Goal: Information Seeking & Learning: Find specific fact

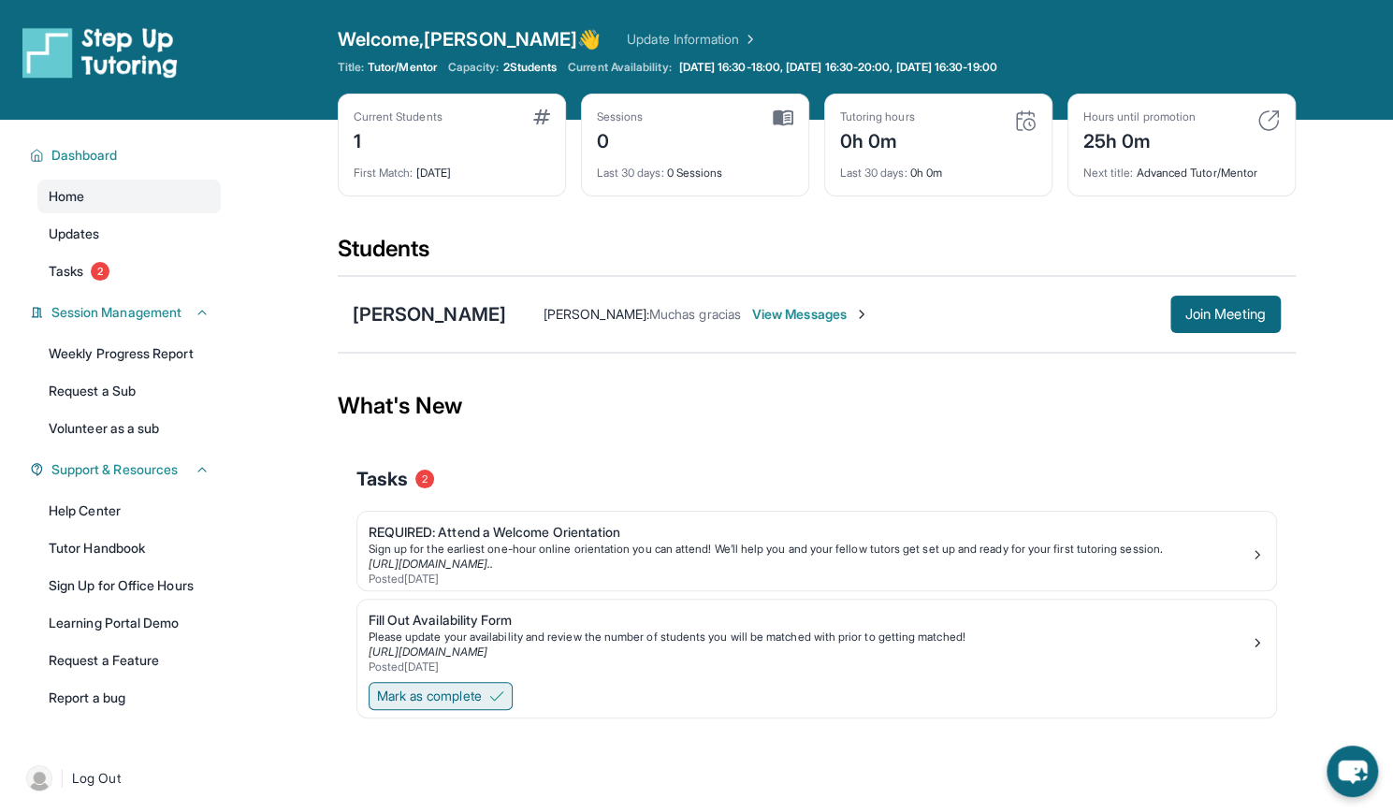
click at [431, 695] on span "Mark as complete" at bounding box center [429, 695] width 105 height 19
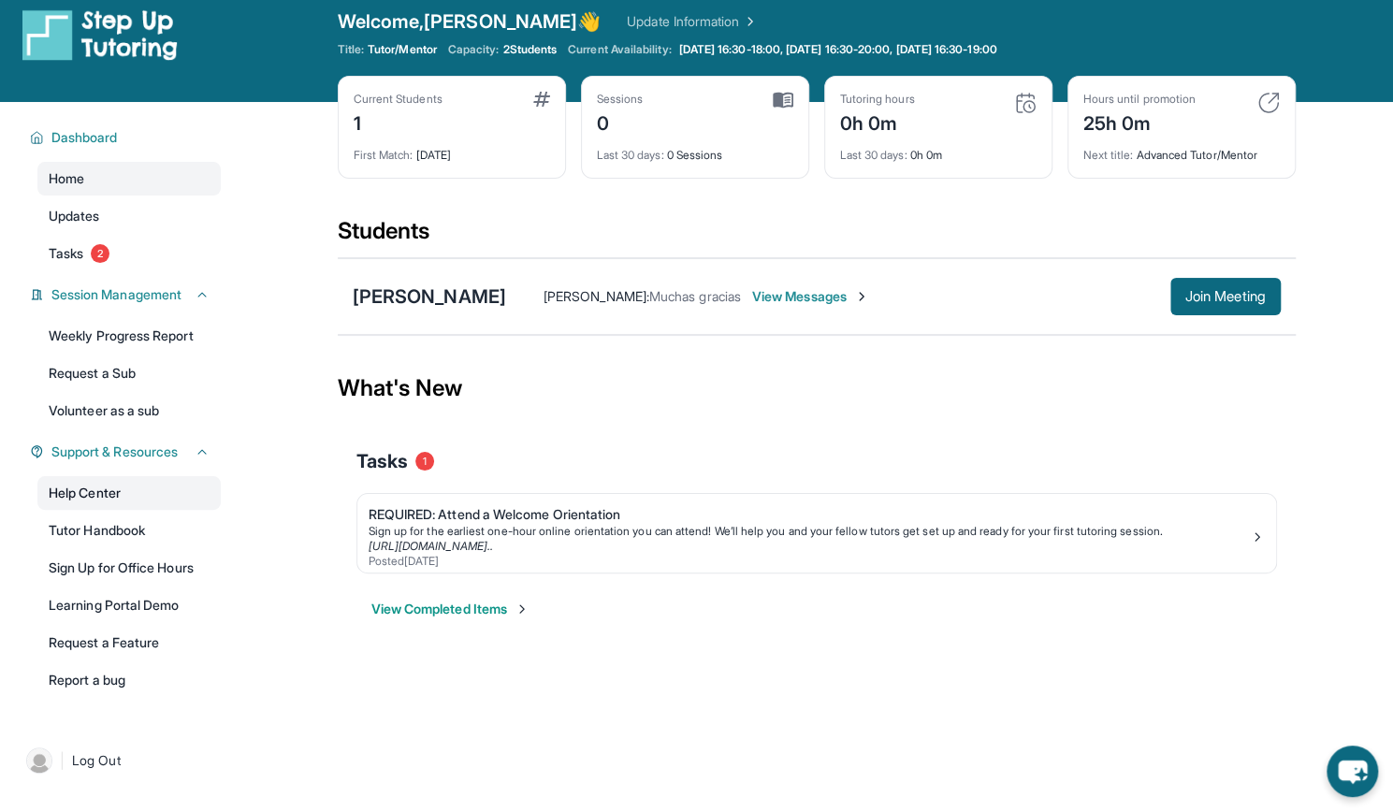
scroll to position [19, 0]
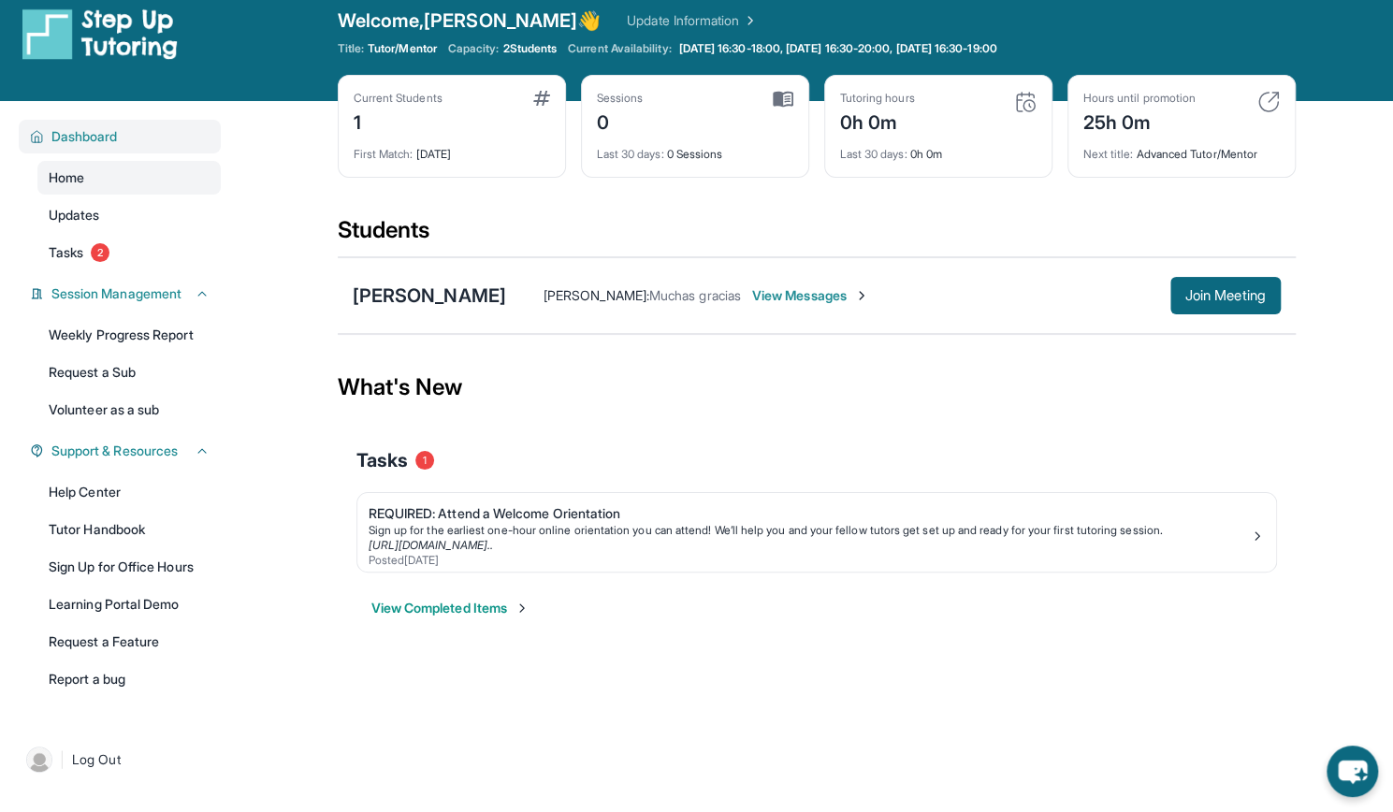
click at [92, 137] on span "Dashboard" at bounding box center [84, 136] width 66 height 19
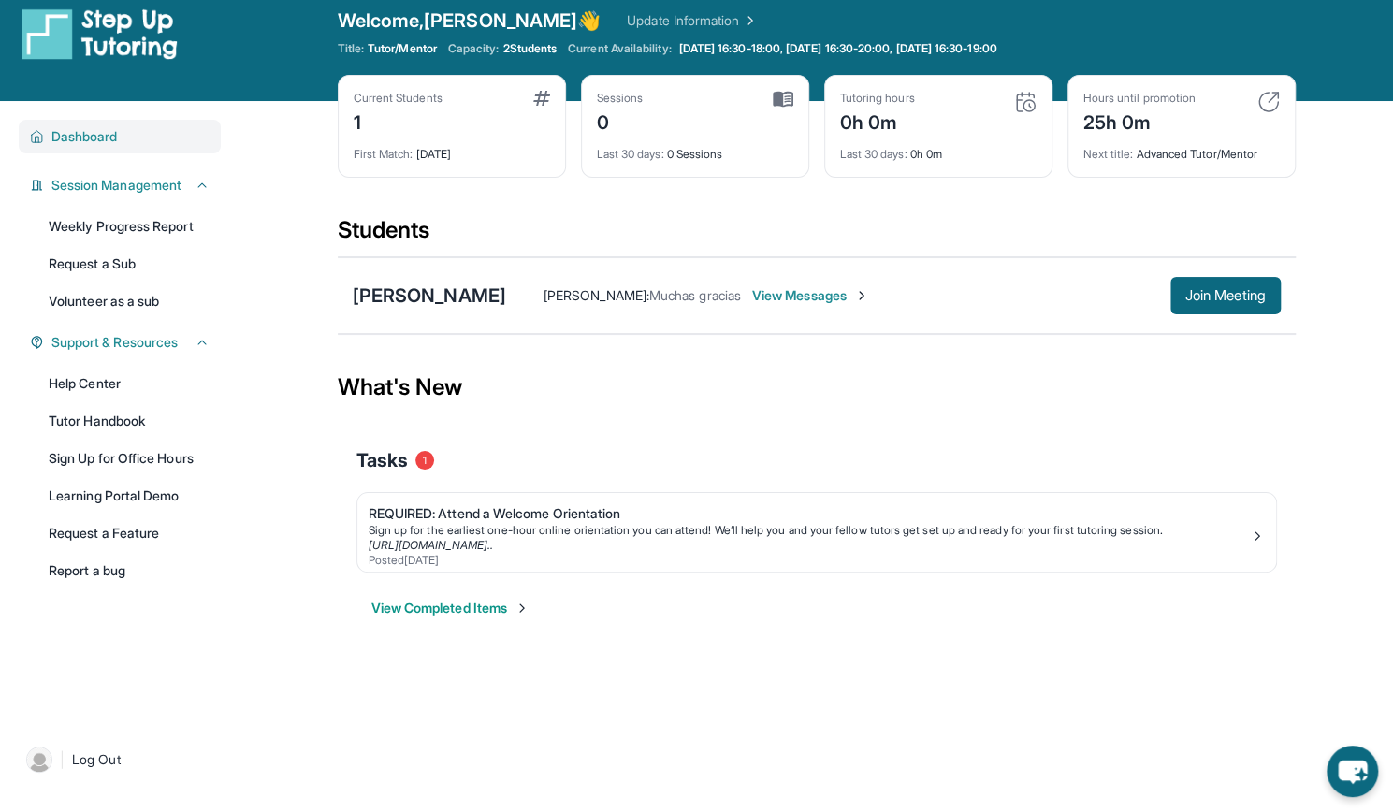
click at [94, 139] on span "Dashboard" at bounding box center [84, 136] width 66 height 19
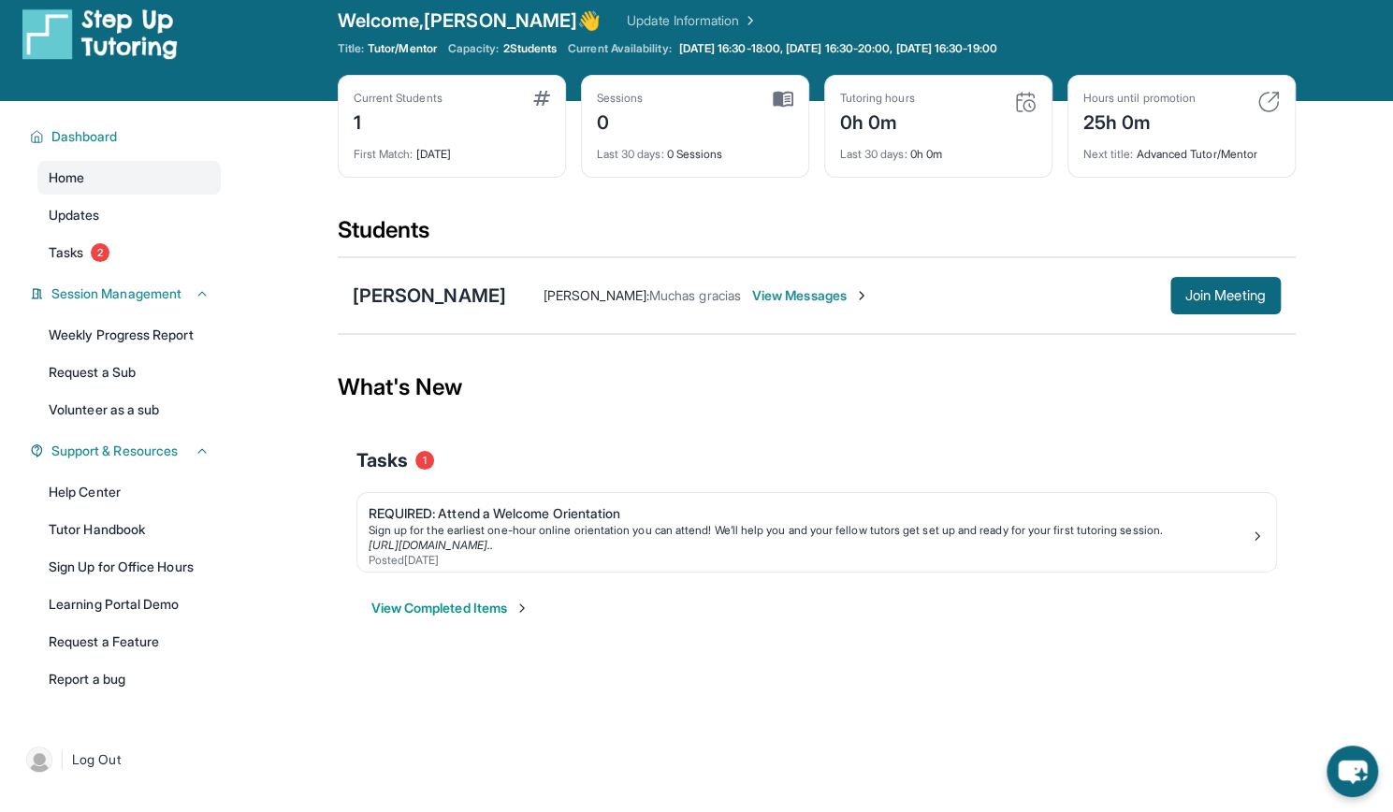
scroll to position [0, 0]
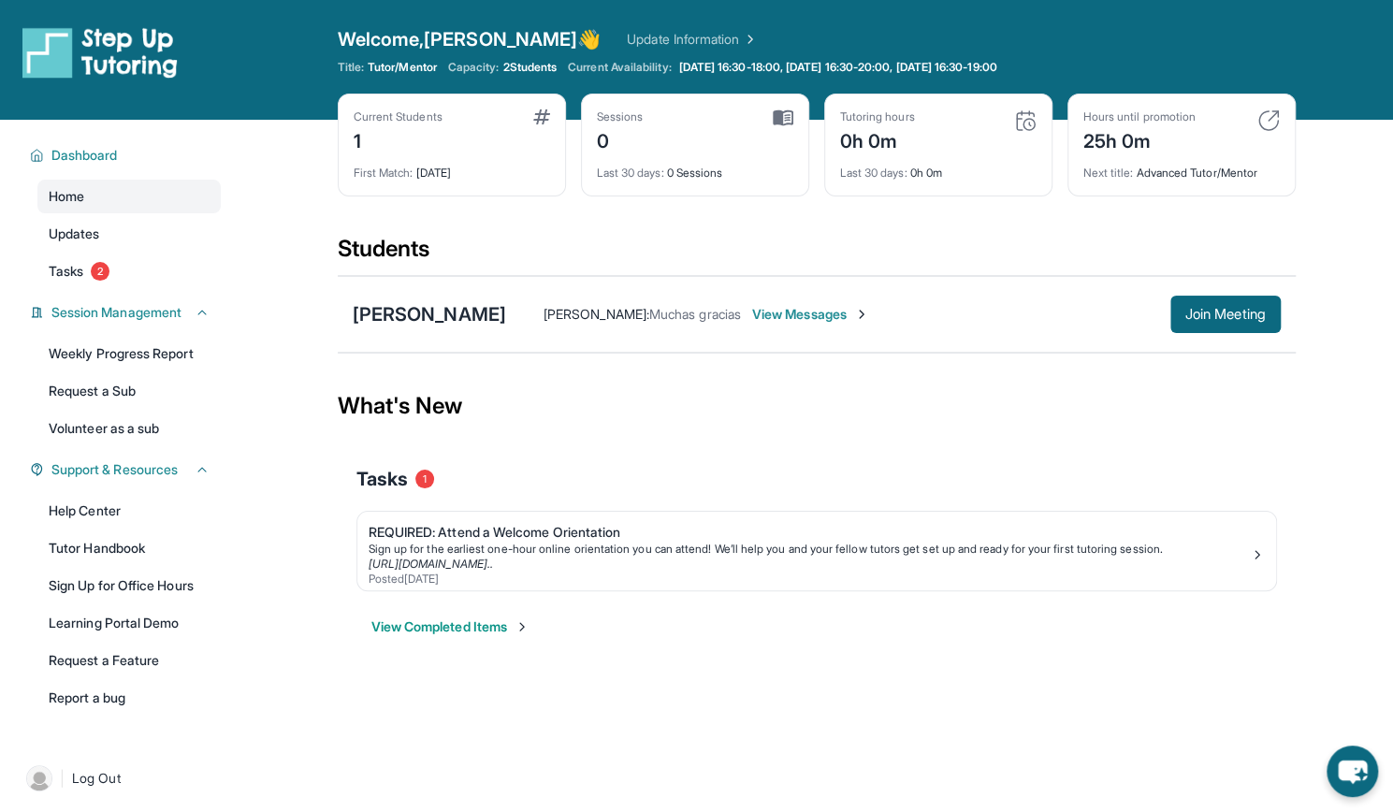
click at [627, 36] on link "Update Information" at bounding box center [692, 39] width 131 height 19
click at [506, 311] on div "Adriell [PERSON_NAME]" at bounding box center [429, 314] width 153 height 26
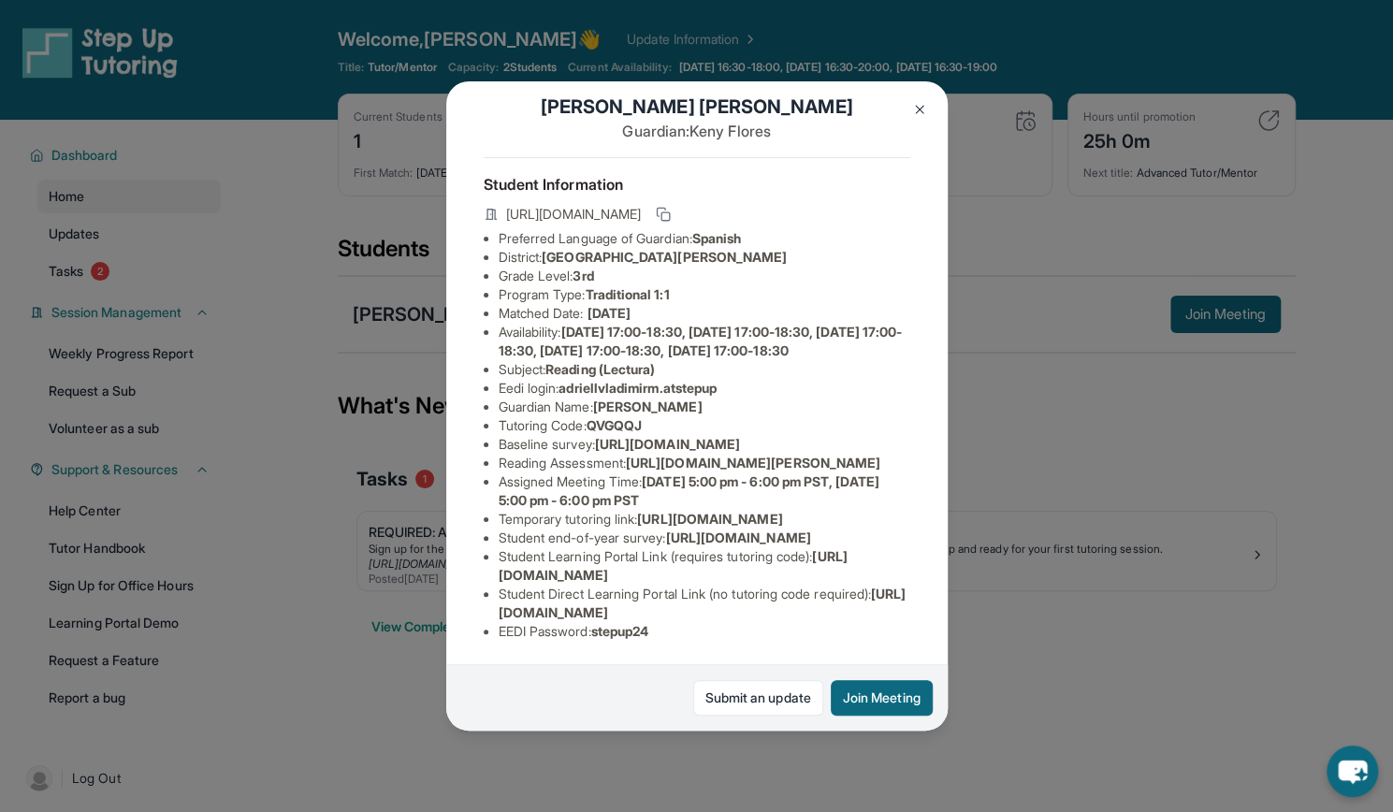
scroll to position [33, 0]
click at [629, 452] on span "https://airtable.com/apprlfn8WjpjBUn2G/shrK0QR6AaNyG5psY?prefill_Type%20of%20Fo…" at bounding box center [667, 444] width 145 height 16
click at [512, 560] on span "https://student-portal.stepuptutoring.org/student" at bounding box center [672, 565] width 349 height 35
drag, startPoint x: 500, startPoint y: 557, endPoint x: 822, endPoint y: 561, distance: 321.8
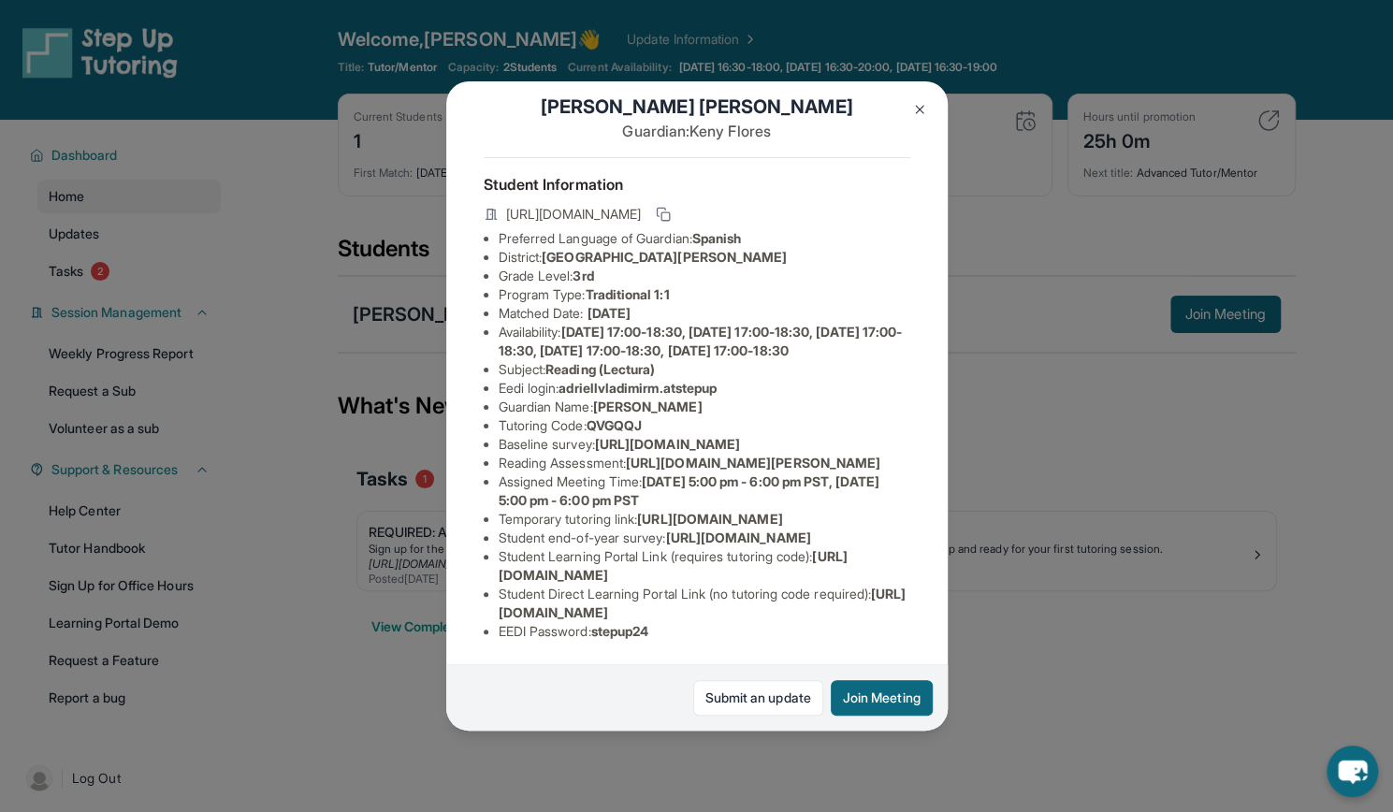
click at [822, 561] on li "Student Learning Portal Link (requires tutoring code) : https://student-portal.…" at bounding box center [704, 565] width 412 height 37
copy span "https://student-portal.stepuptutoring.org/student"
drag, startPoint x: 498, startPoint y: 601, endPoint x: 898, endPoint y: 598, distance: 400.3
click at [898, 598] on div "Adriell Vladimir Martinez Flores Guardian: Keny Flores Student Information http…" at bounding box center [696, 405] width 501 height 649
click at [738, 622] on li "EEDI Password : stepup24" at bounding box center [704, 631] width 412 height 19
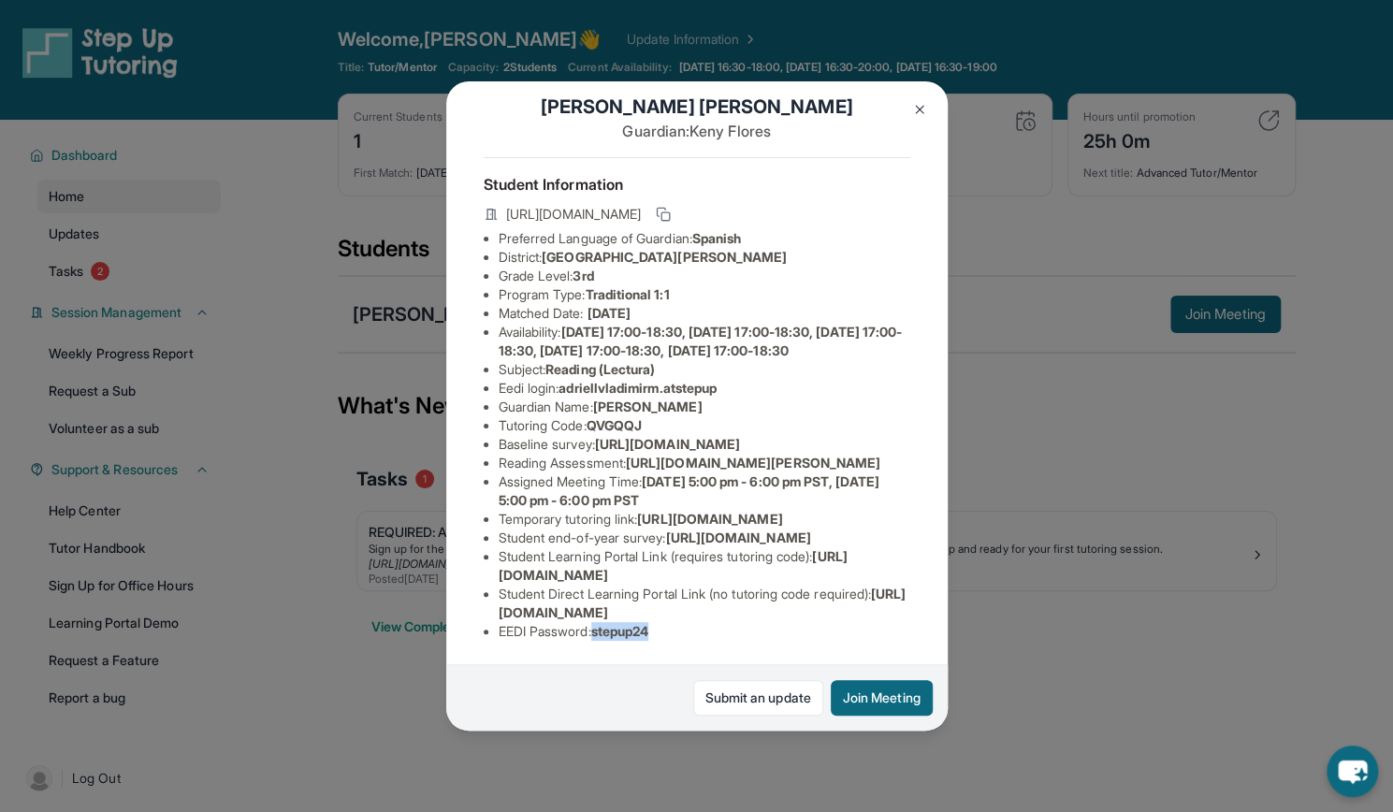
drag, startPoint x: 692, startPoint y: 618, endPoint x: 599, endPoint y: 621, distance: 93.6
click at [599, 622] on li "EEDI Password : stepup24" at bounding box center [704, 631] width 412 height 19
copy span "stepup24"
drag, startPoint x: 666, startPoint y: 441, endPoint x: 595, endPoint y: 439, distance: 71.1
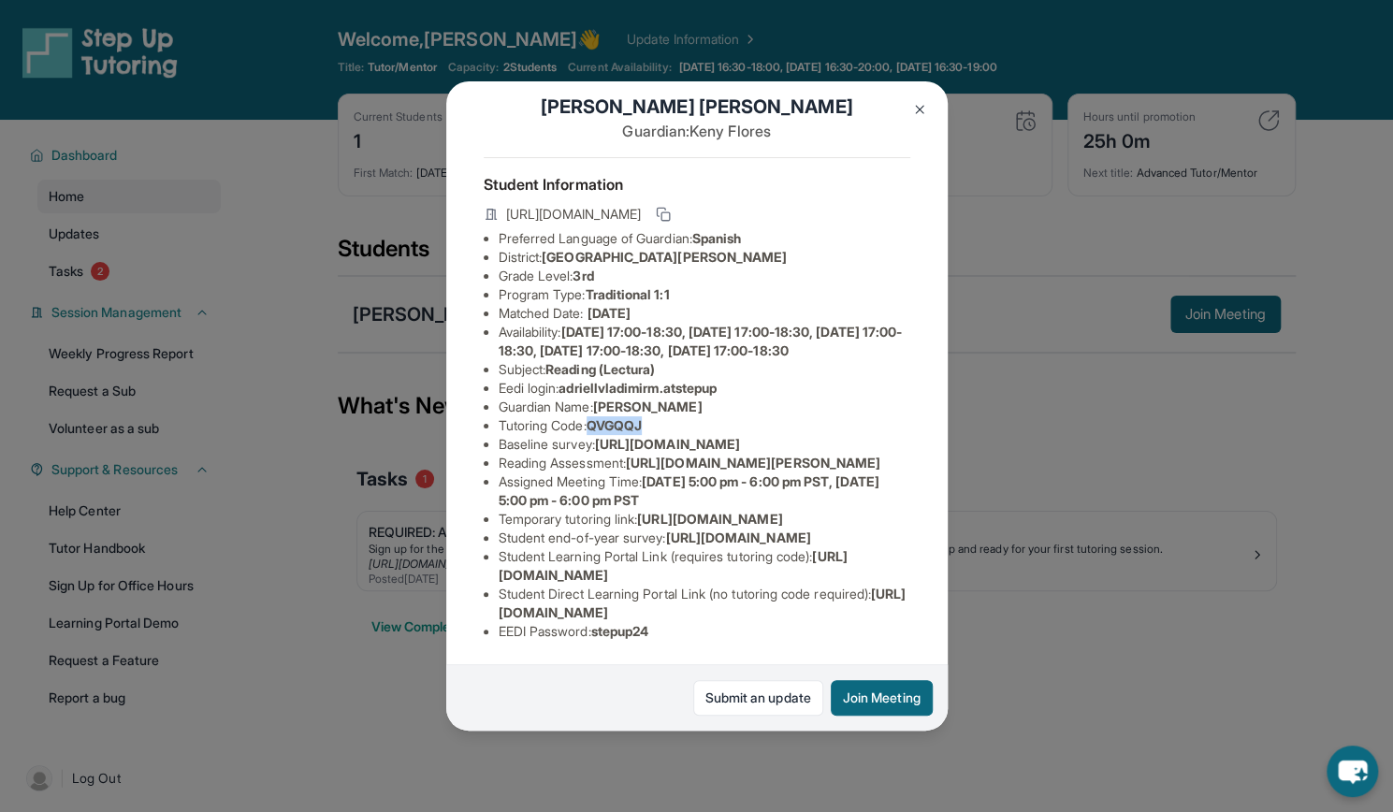
click at [595, 435] on li "Tutoring Code : QVGQQJ" at bounding box center [704, 425] width 412 height 19
copy span "QVGQQJ"
click at [1006, 423] on div "Adriell Vladimir Martinez Flores Guardian: Keny Flores Student Information http…" at bounding box center [696, 406] width 1393 height 812
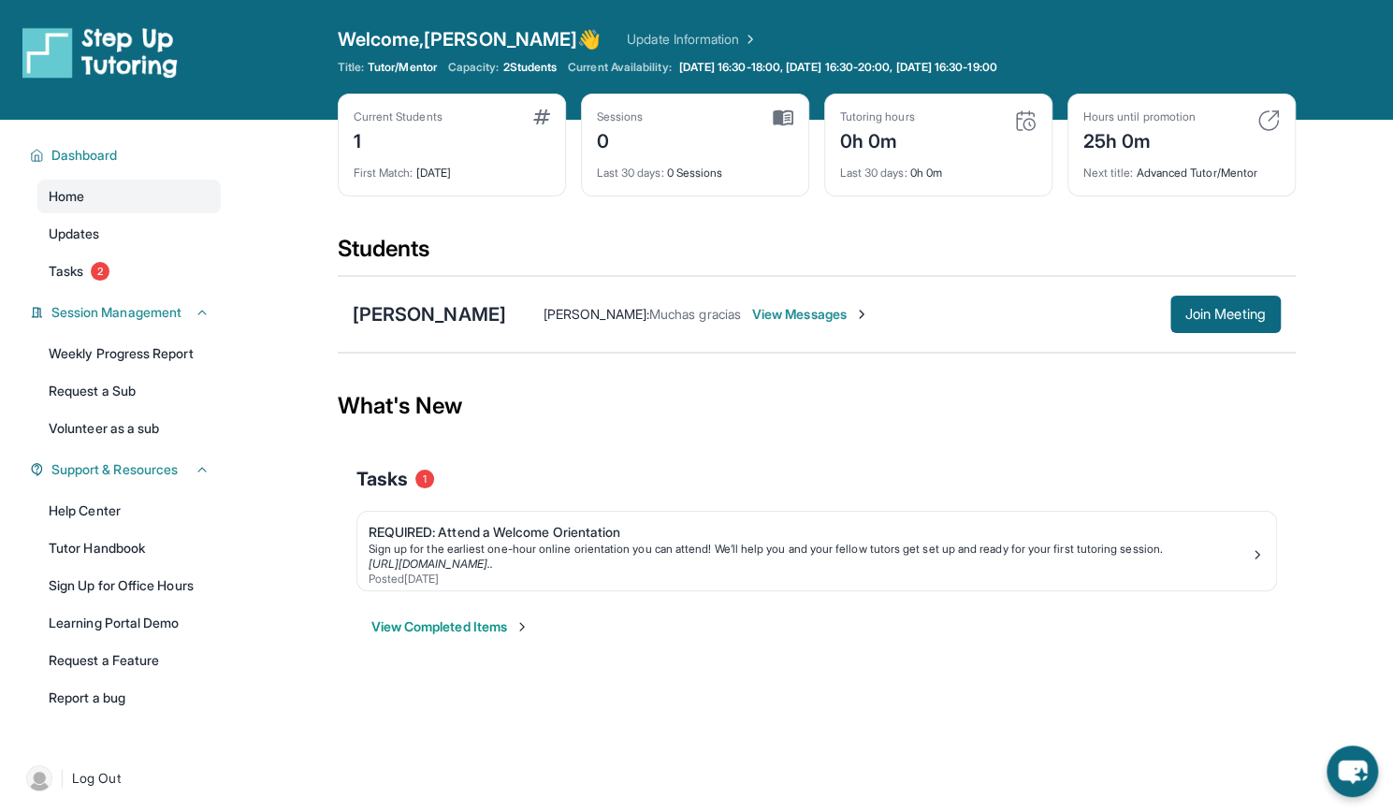
click at [869, 317] on span "View Messages" at bounding box center [810, 314] width 117 height 19
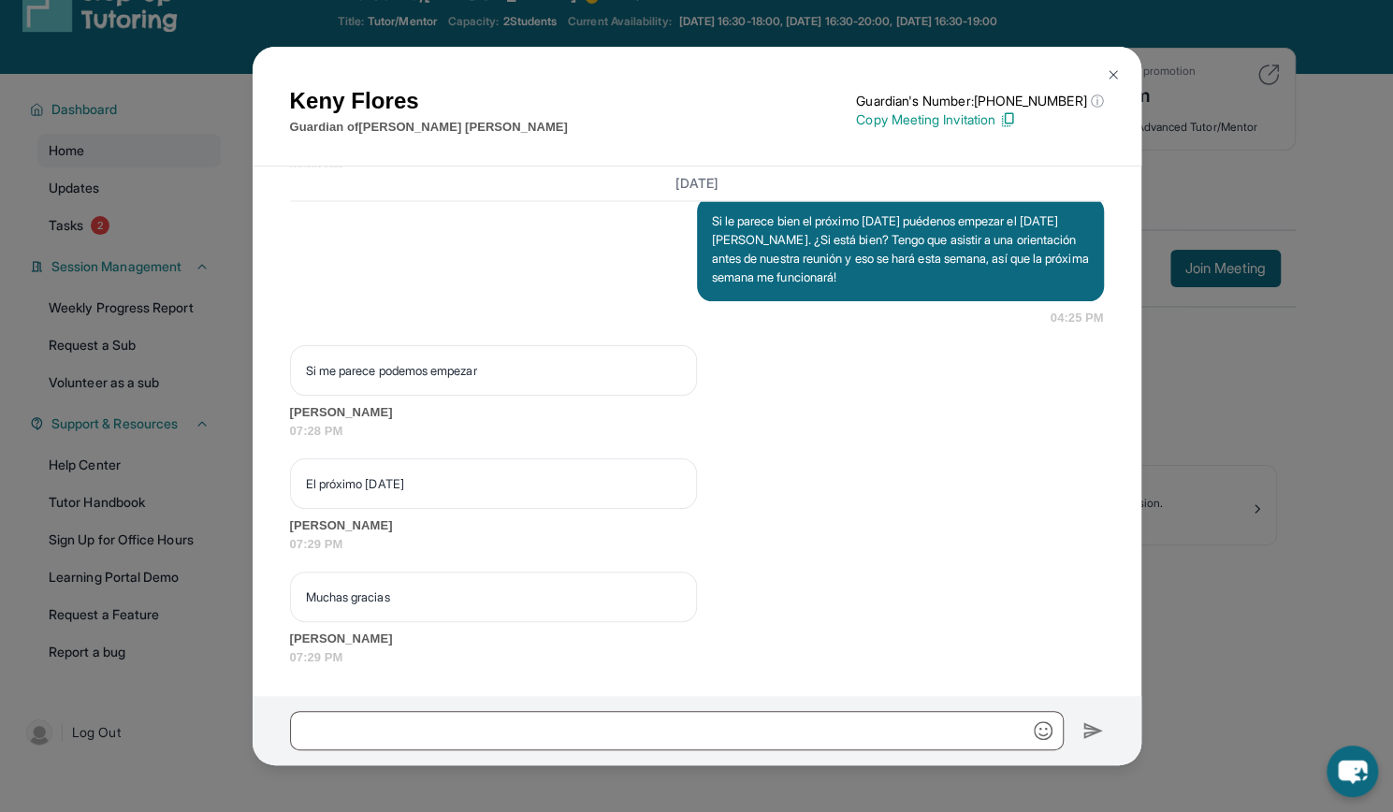
scroll to position [47, 0]
click at [1109, 74] on img at bounding box center [1112, 74] width 15 height 15
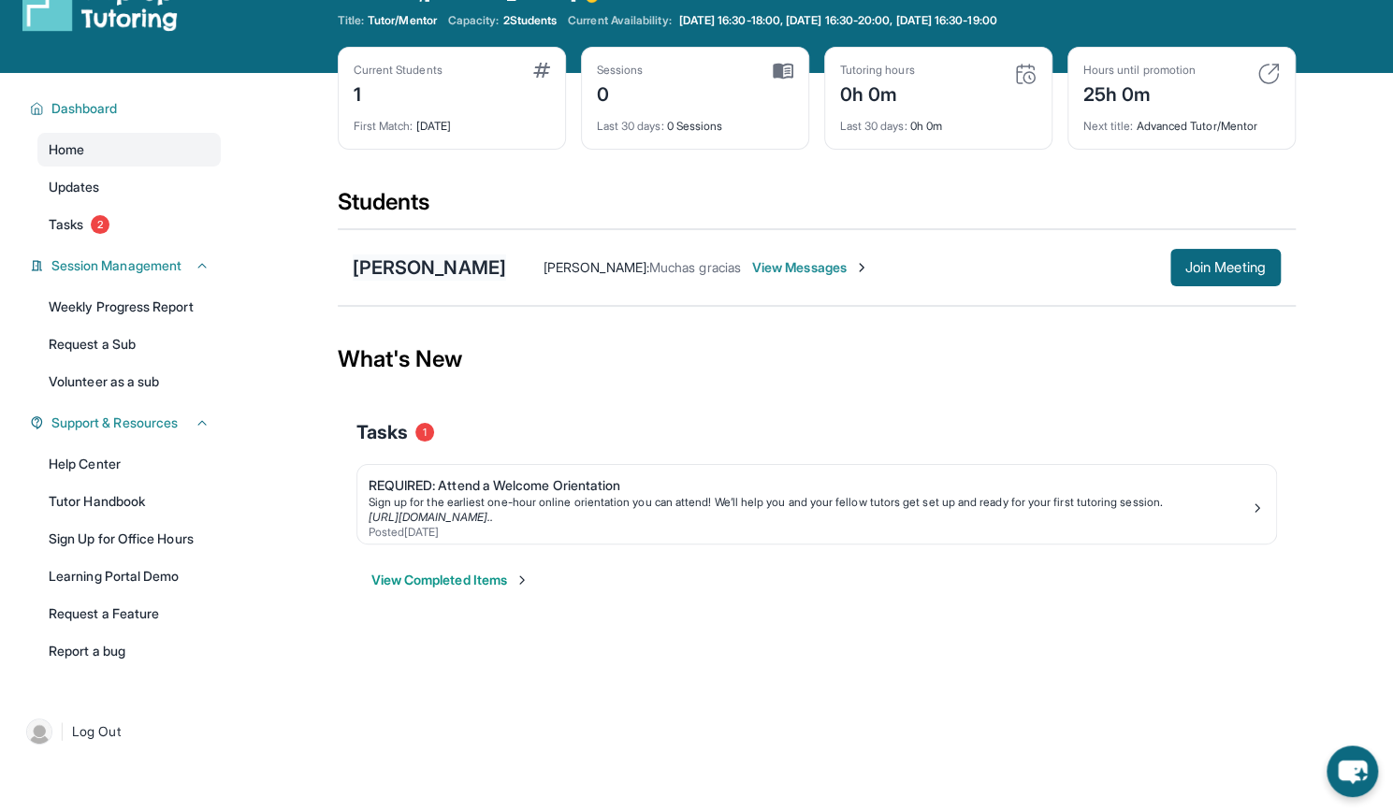
click at [493, 262] on div "Adriell [PERSON_NAME]" at bounding box center [429, 267] width 153 height 26
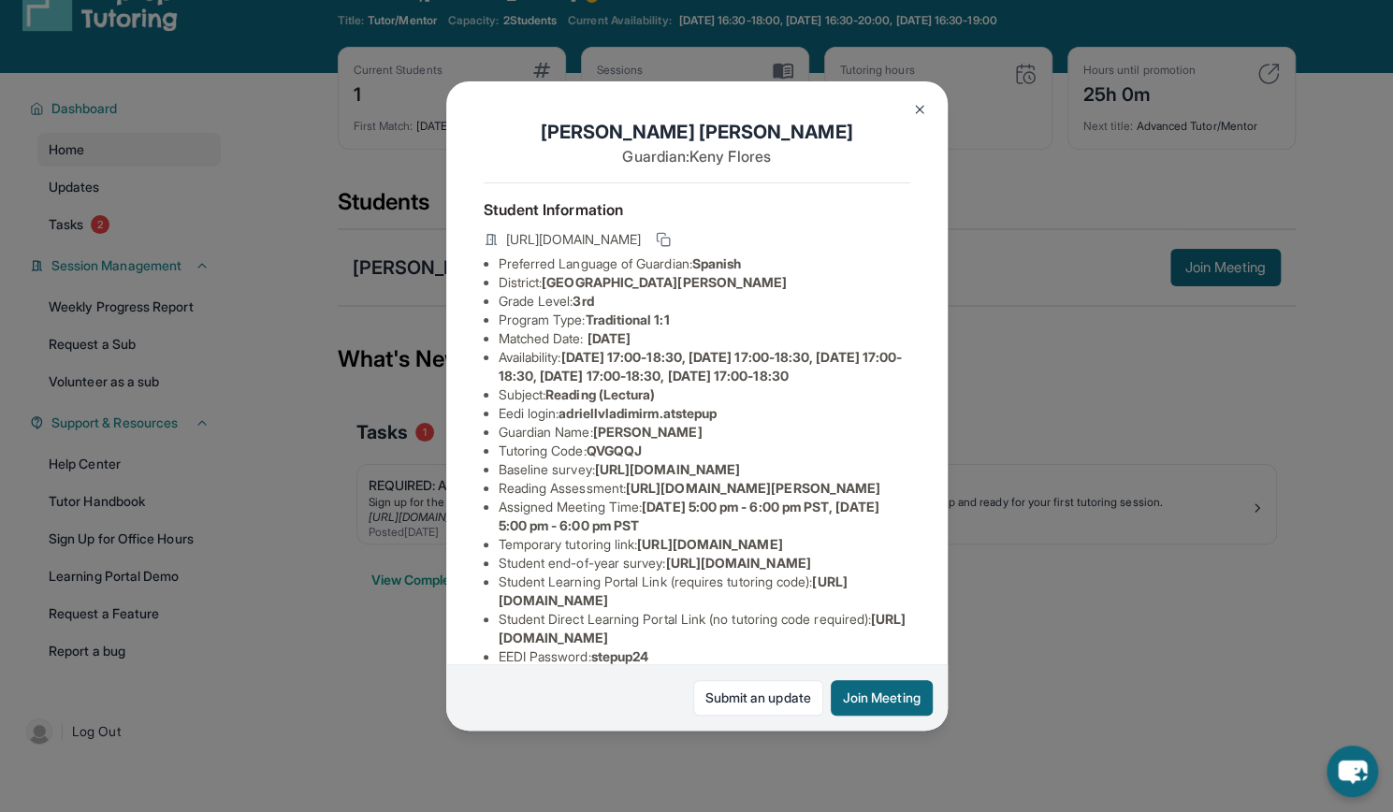
scroll to position [0, 239]
drag, startPoint x: 629, startPoint y: 573, endPoint x: 823, endPoint y: 610, distance: 197.9
click at [823, 610] on div "Adriell Vladimir Martinez Flores Guardian: Keny Flores Student Information http…" at bounding box center [696, 405] width 501 height 649
copy li ": https://ql1qcxwx.paperform.co/?id=2025-s11708&name=Adriell%20Vladimir%20Marti…"
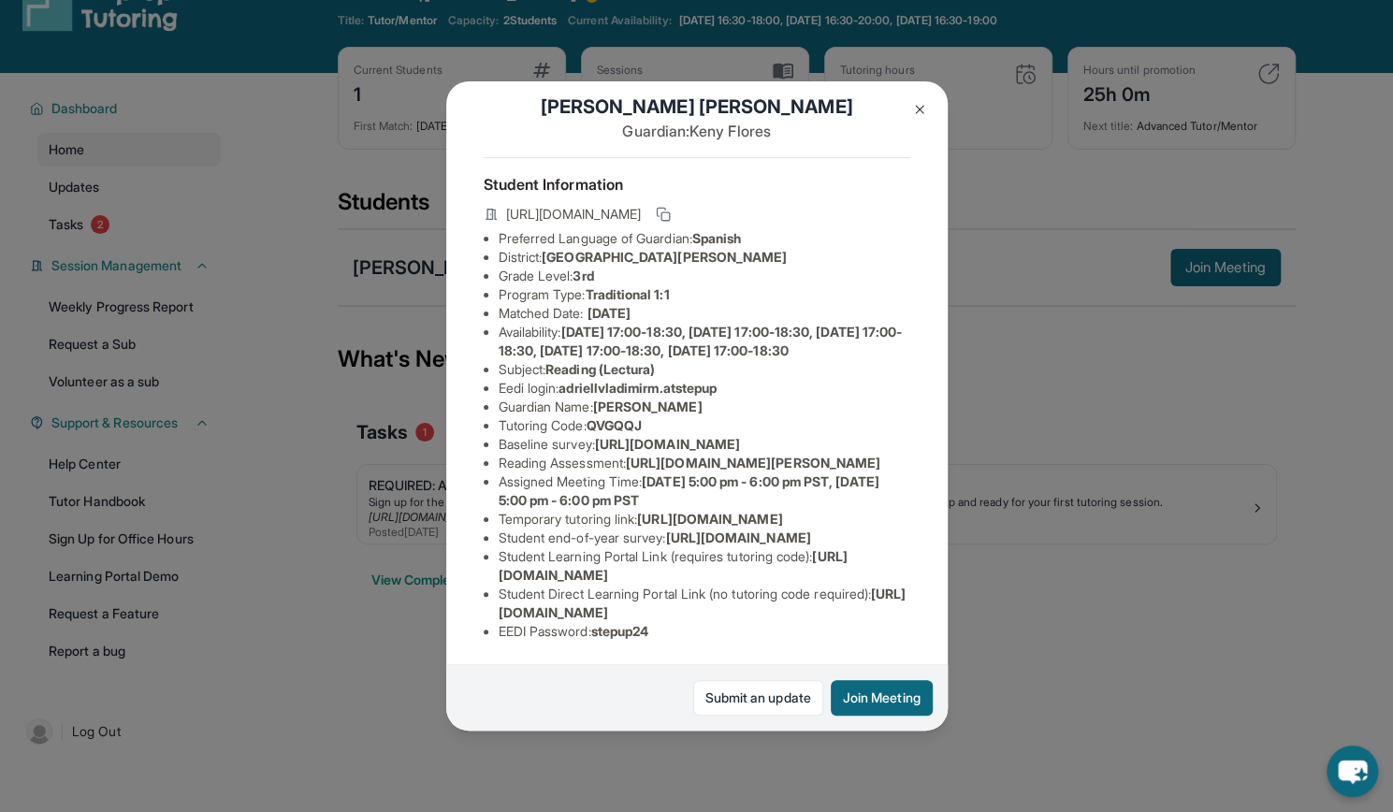
scroll to position [36, 0]
click at [633, 472] on li "Reading Assessment : https://ql1qcxwx.paperform.co/?id=2025-s11708&name=Adriell…" at bounding box center [704, 463] width 412 height 19
drag, startPoint x: 635, startPoint y: 543, endPoint x: 723, endPoint y: 578, distance: 94.5
click at [723, 578] on div "Adriell Vladimir Martinez Flores Guardian: Keny Flores Student Information http…" at bounding box center [696, 405] width 501 height 649
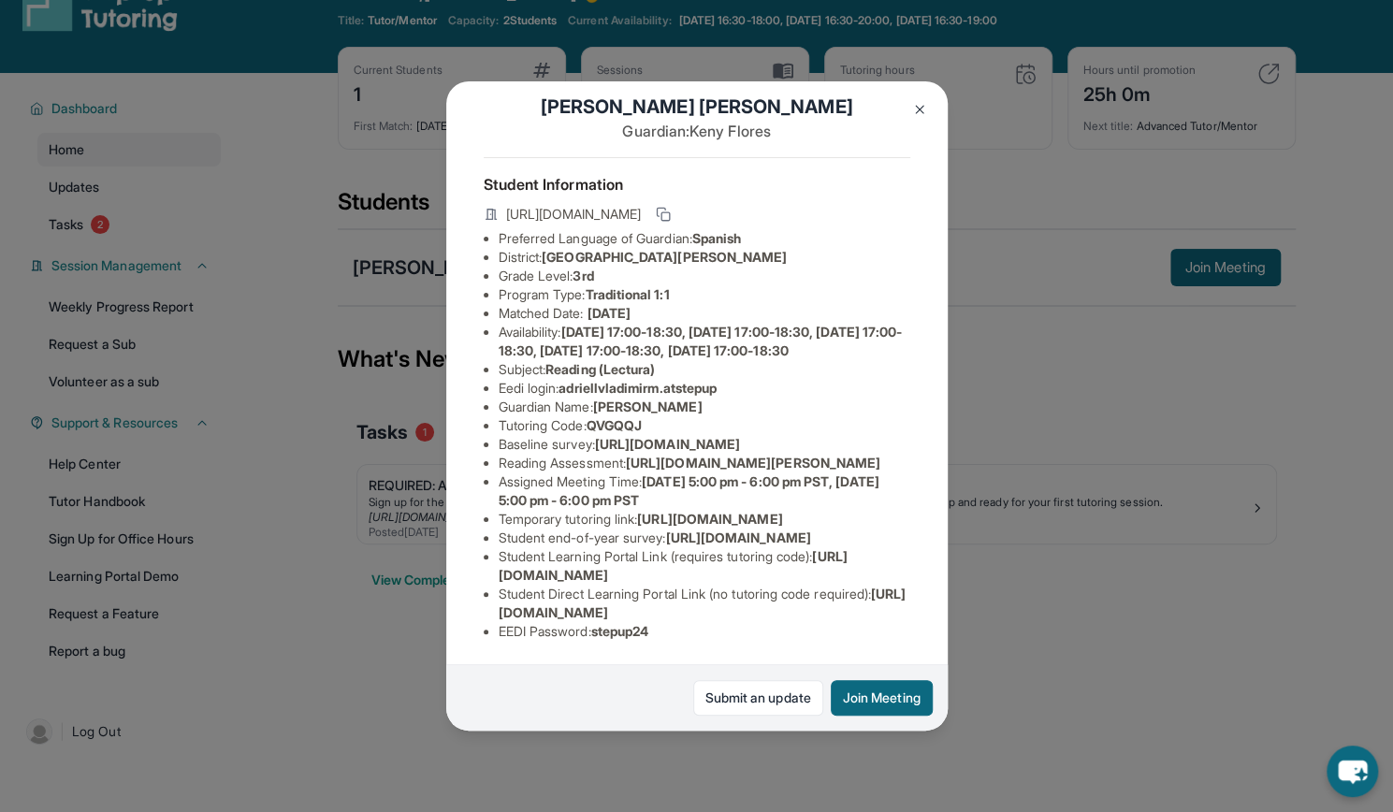
copy span "https://ql1qcxwx.paperform.co/?id=2025-s11708&name=Adriell%20Vladimir%20Martine…"
drag, startPoint x: 657, startPoint y: 348, endPoint x: 497, endPoint y: 344, distance: 160.0
click at [497, 344] on ul "Preferred Language of Guardian: Spanish District: San Francisco Unified School …" at bounding box center [697, 435] width 426 height 412
copy li "Tutoring Code : QVGQQJ"
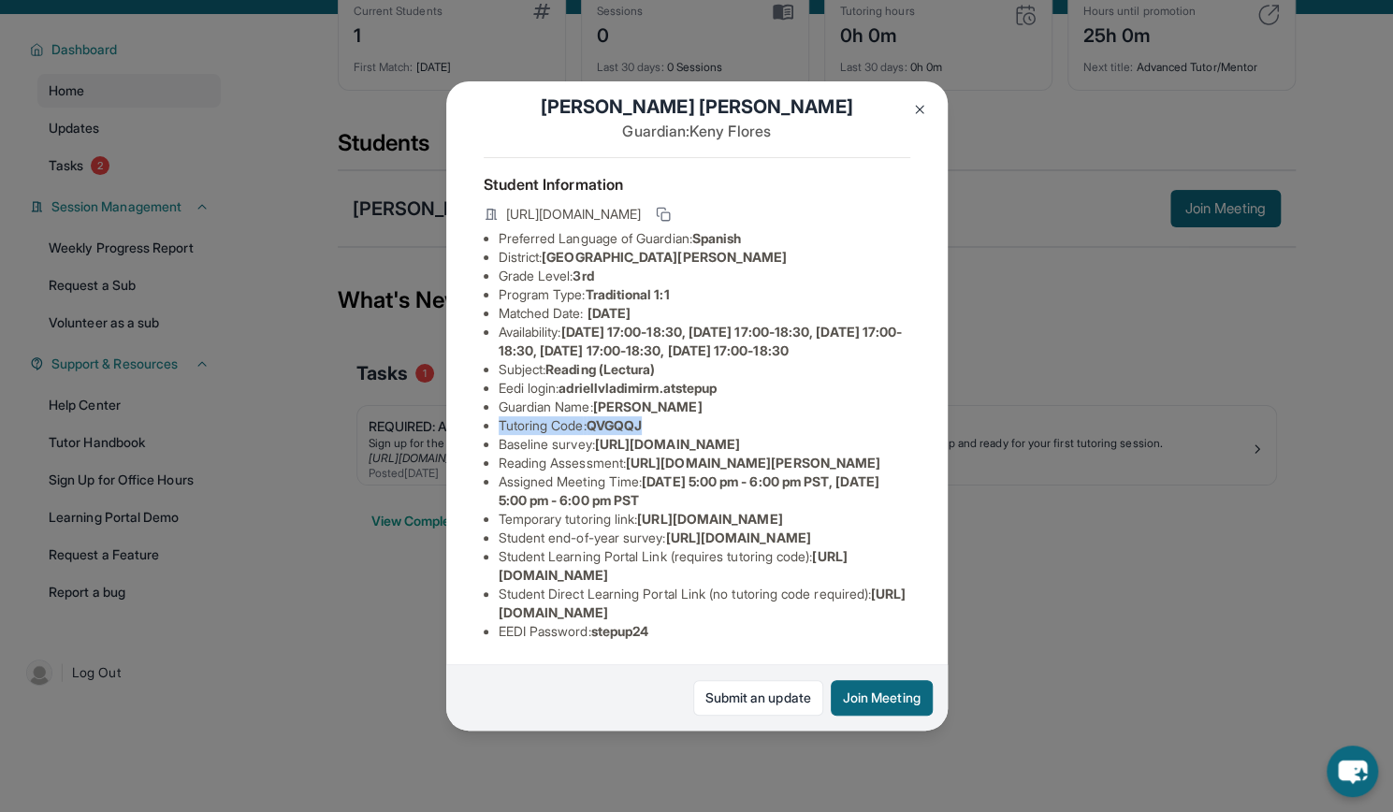
scroll to position [278, 0]
click at [923, 108] on img at bounding box center [919, 109] width 15 height 15
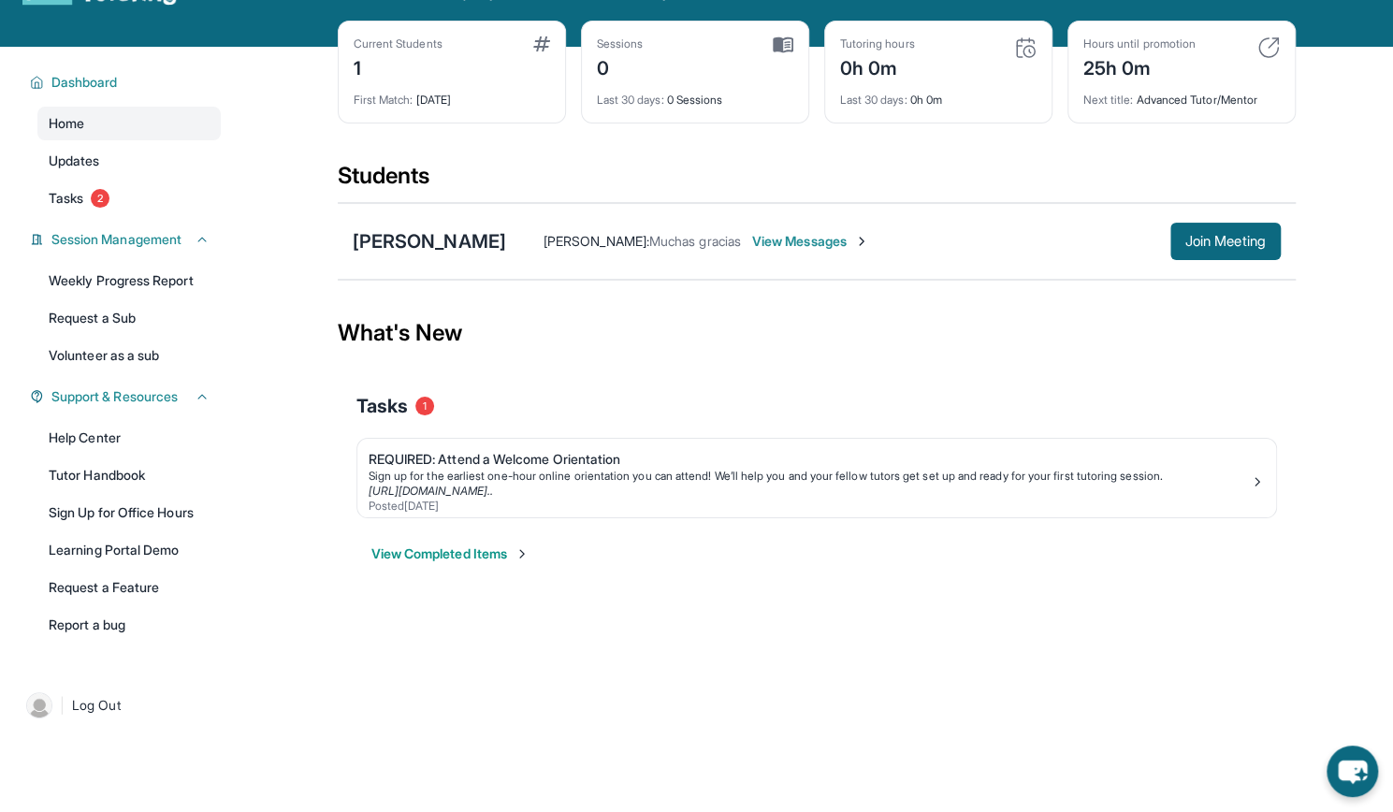
scroll to position [69, 0]
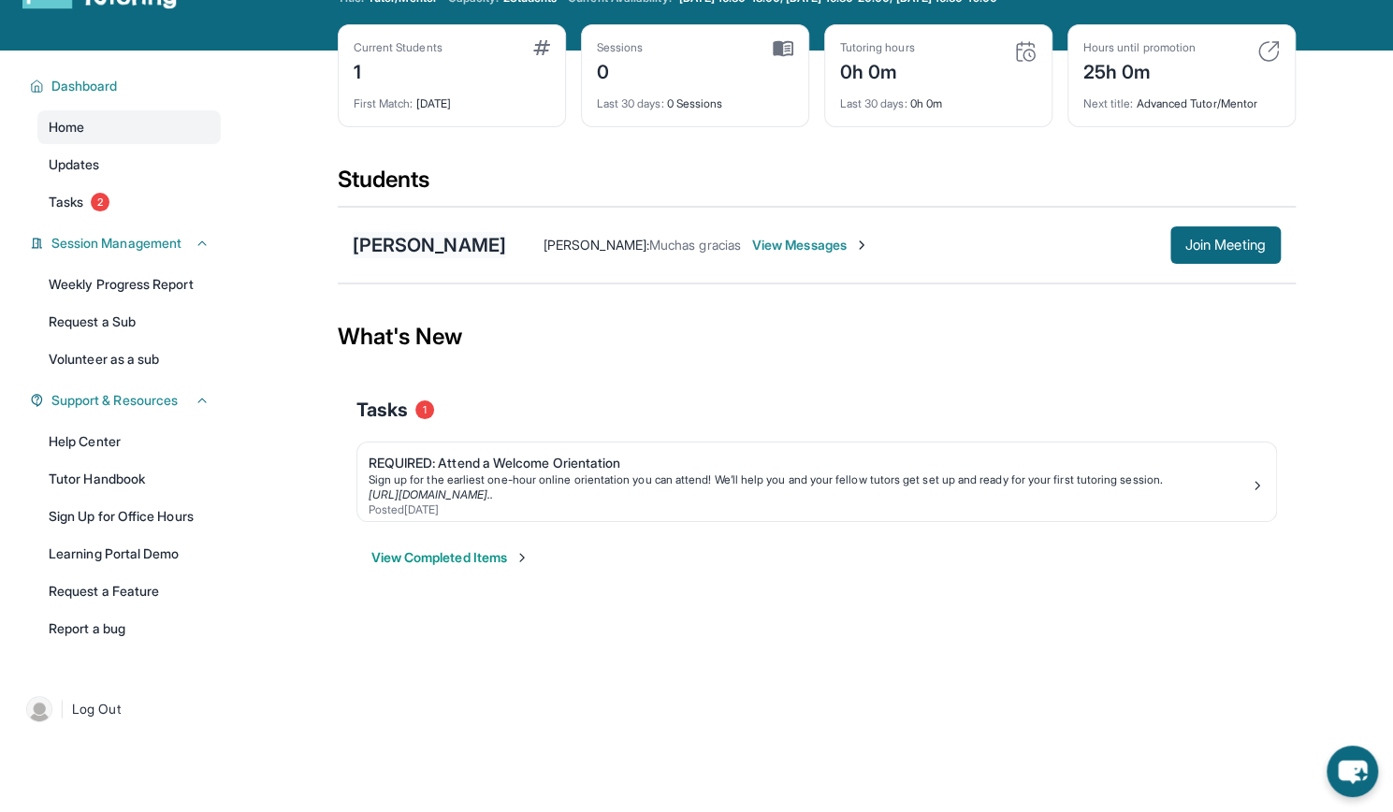
click at [480, 239] on div "Adriell [PERSON_NAME]" at bounding box center [429, 245] width 153 height 26
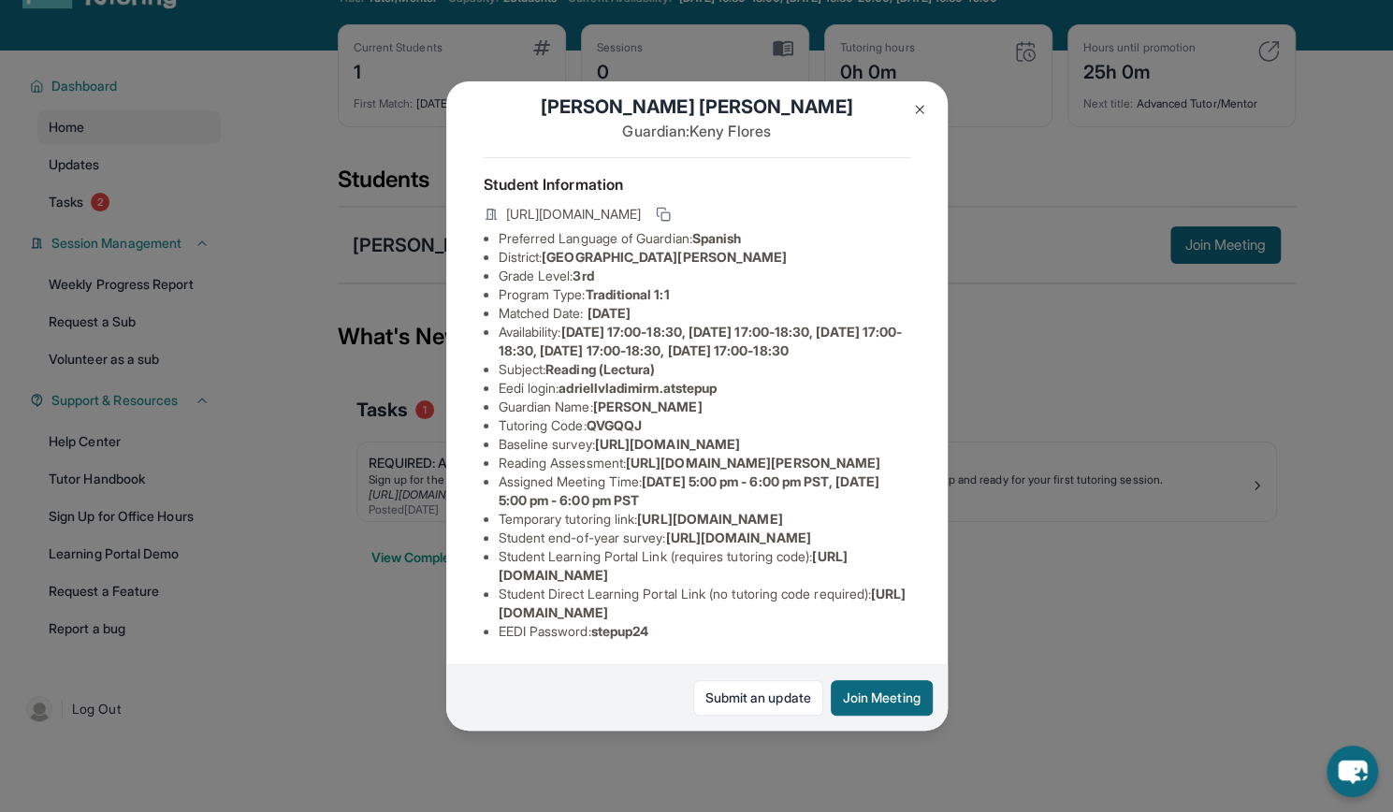
scroll to position [168, 0]
drag, startPoint x: 684, startPoint y: 542, endPoint x: 493, endPoint y: 523, distance: 191.7
click at [493, 523] on ul "Preferred Language of Guardian: Spanish District: San Francisco Unified School …" at bounding box center [697, 435] width 426 height 412
copy span "https://www.thelessonspace.com/space/da3fa8ae-ca8c-48d7-9235-39bd7871d492/"
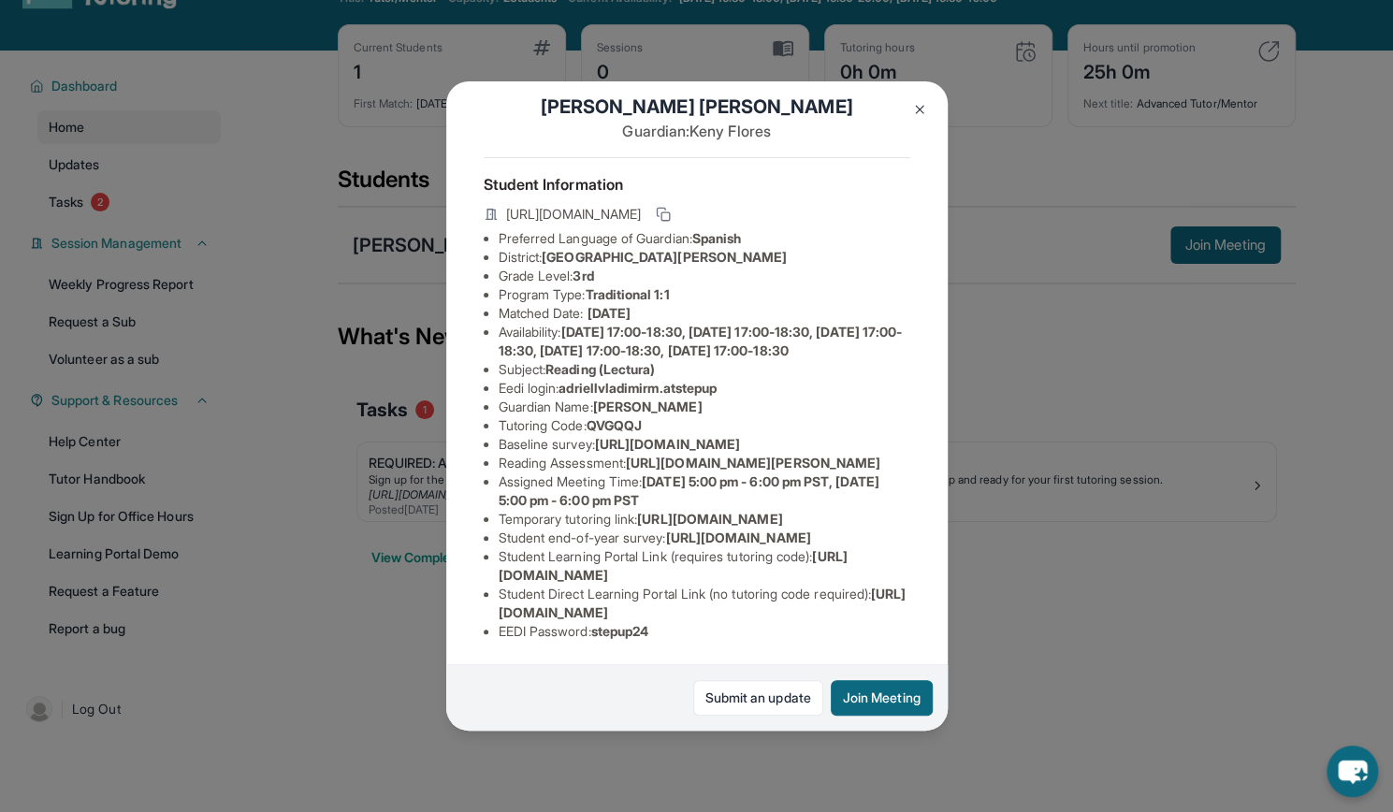
drag, startPoint x: 831, startPoint y: 556, endPoint x: 500, endPoint y: 560, distance: 331.1
click at [500, 560] on li "Student Learning Portal Link (requires tutoring code) : https://student-portal.…" at bounding box center [704, 565] width 412 height 37
click at [678, 622] on li "EEDI Password : stepup24" at bounding box center [704, 631] width 412 height 19
drag, startPoint x: 885, startPoint y: 597, endPoint x: 492, endPoint y: 600, distance: 392.8
click at [492, 600] on ul "Preferred Language of Guardian: Spanish District: San Francisco Unified School …" at bounding box center [697, 435] width 426 height 412
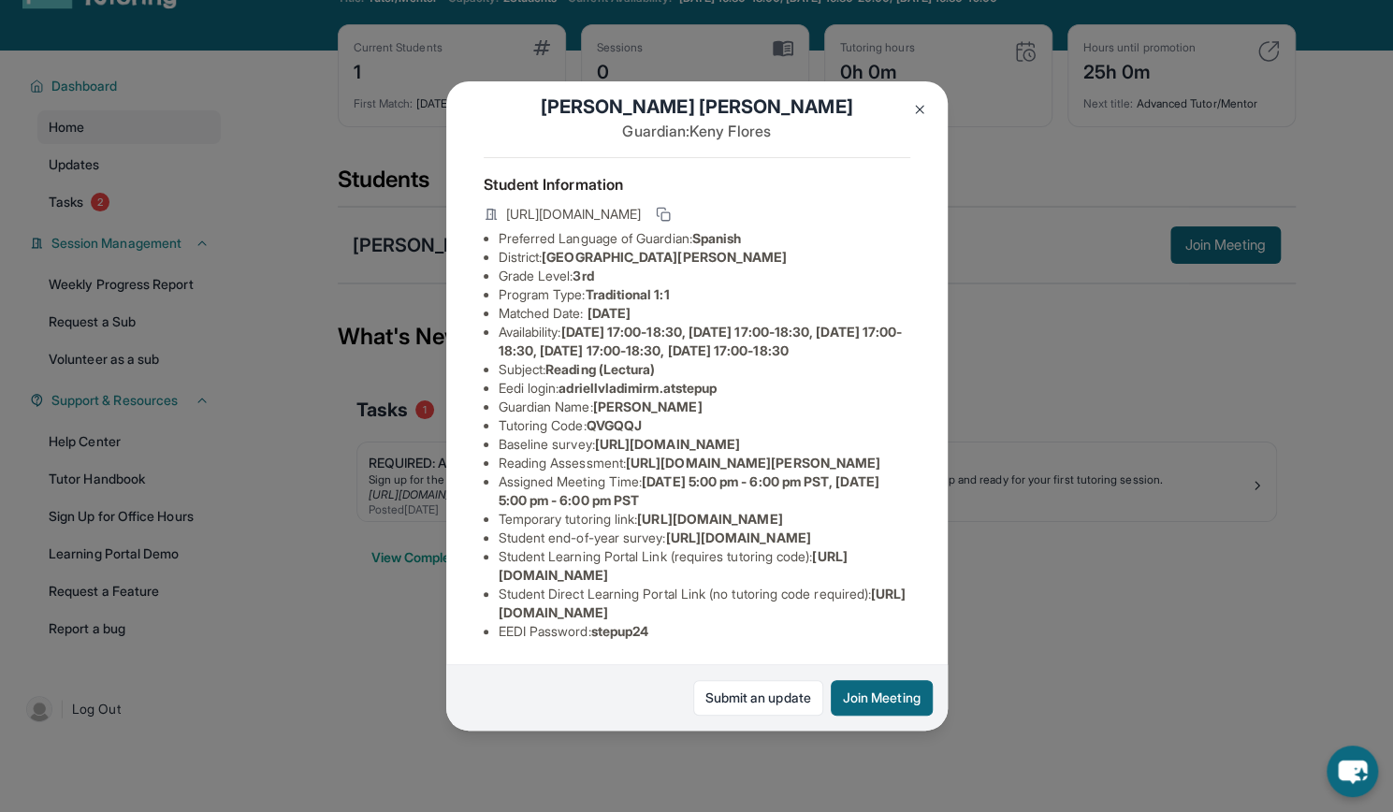
copy span "https://student-portal.stepuptutoring.org/student/QVGQQJ"
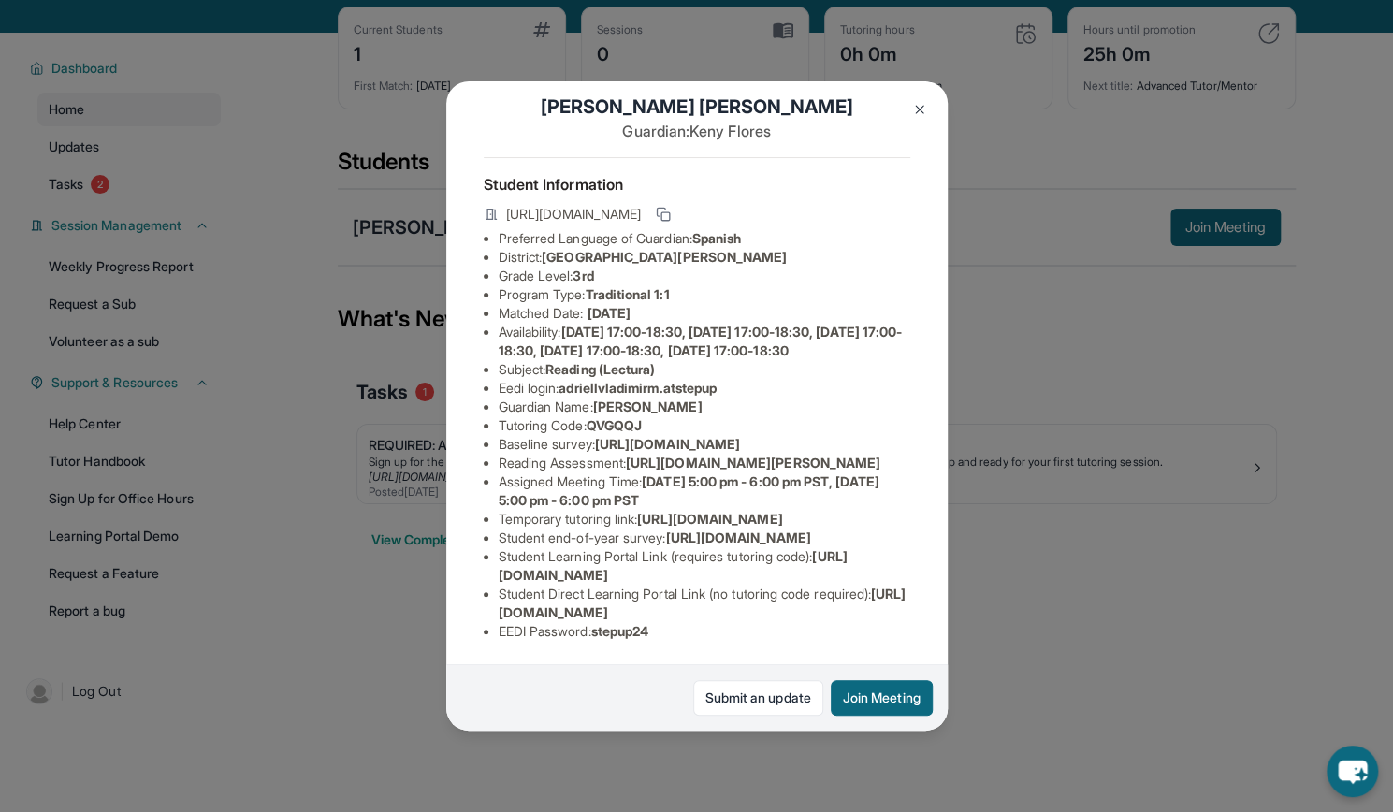
scroll to position [137, 0]
drag, startPoint x: 500, startPoint y: 310, endPoint x: 526, endPoint y: 311, distance: 25.3
click at [526, 379] on li "Eedi login : adriellvladimirm.atstepup" at bounding box center [704, 388] width 412 height 19
drag, startPoint x: 636, startPoint y: 379, endPoint x: 831, endPoint y: 406, distance: 197.3
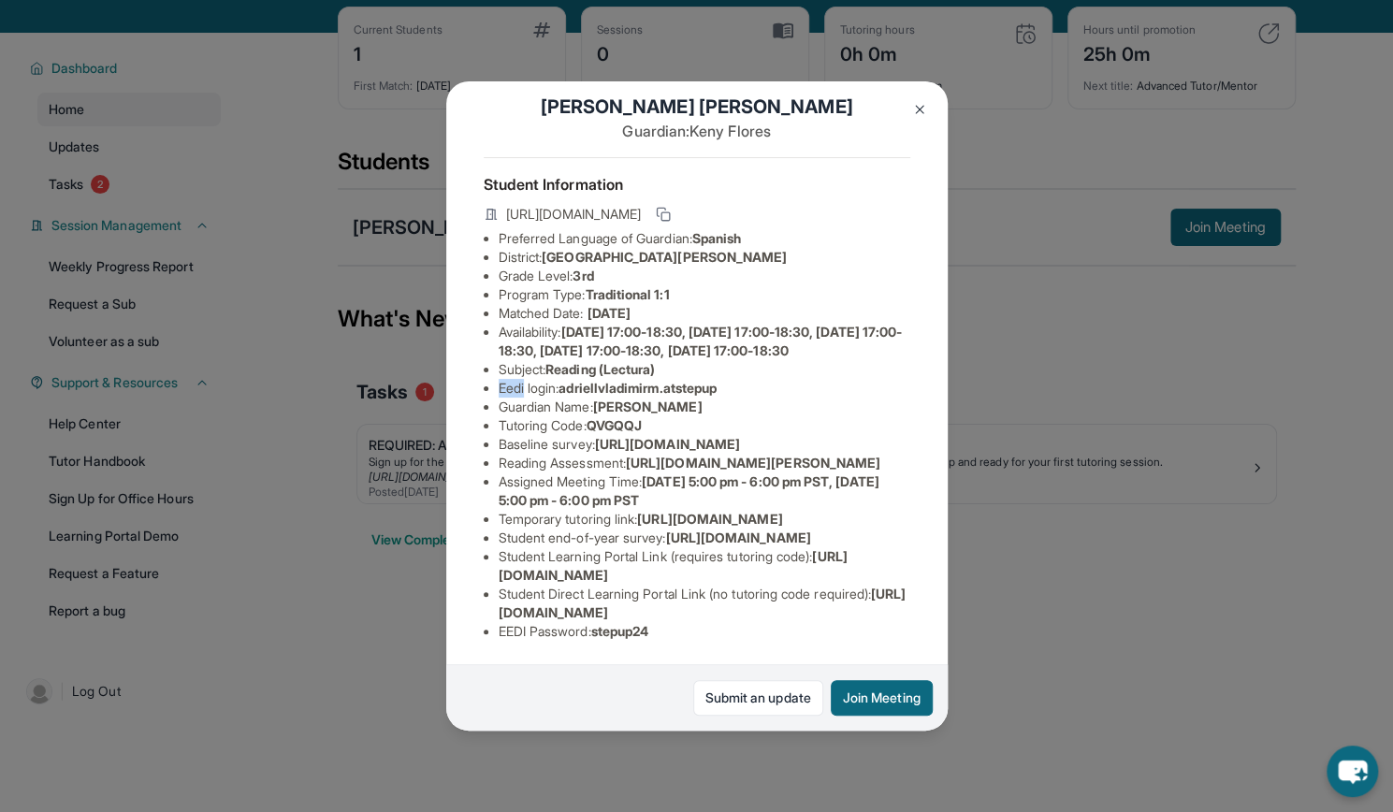
click at [831, 454] on li "Reading Assessment : https://ql1qcxwx.paperform.co/?id=2025-s11708&name=Adriell…" at bounding box center [704, 463] width 412 height 19
drag, startPoint x: 496, startPoint y: 244, endPoint x: 890, endPoint y: 283, distance: 396.6
click at [890, 283] on div "Adriell Vladimir Martinez Flores Guardian: Keny Flores Student Information http…" at bounding box center [696, 405] width 501 height 649
copy span "https://airtable.com/apprlfn8WjpjBUn2G/shrK0QR6AaNyG5psY?prefill_Type%20of%20Fo…"
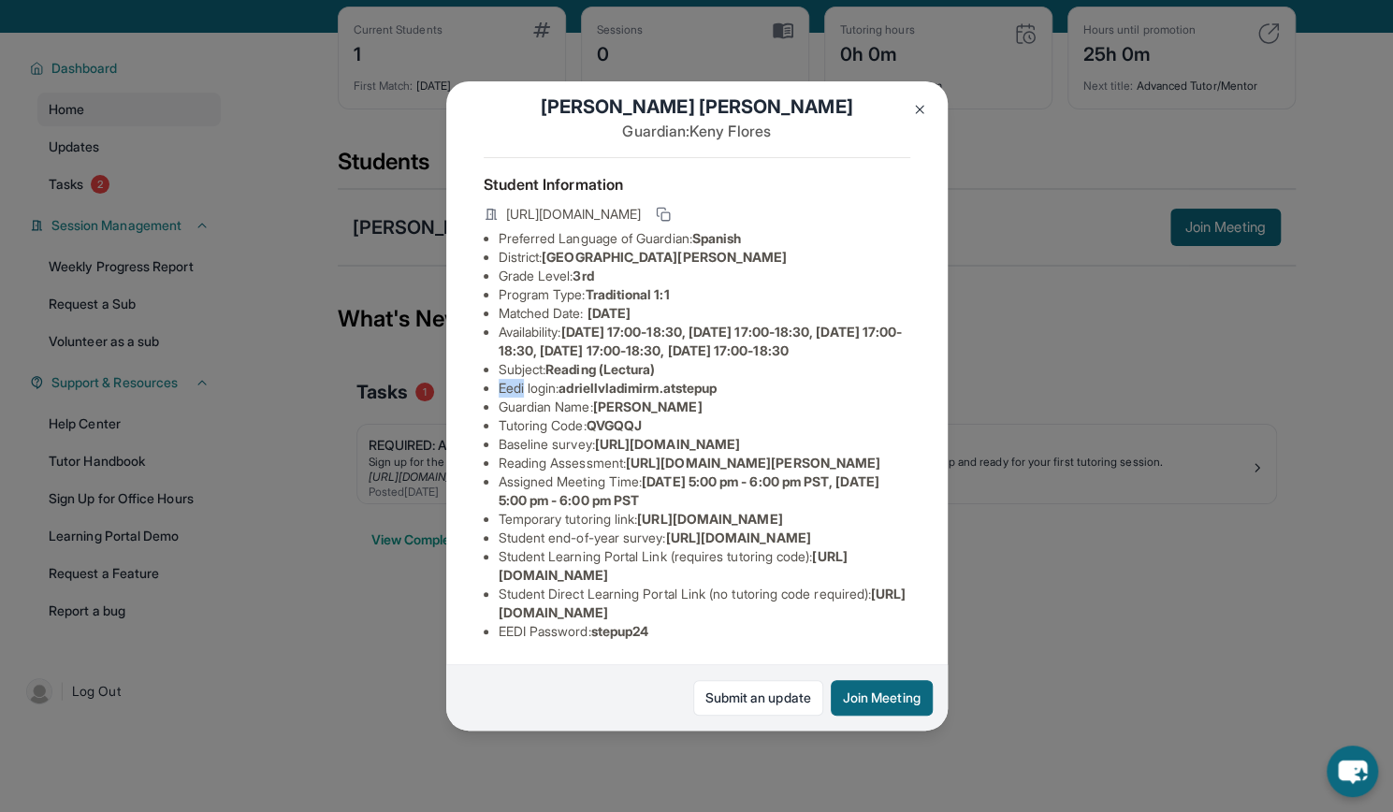
scroll to position [0, 0]
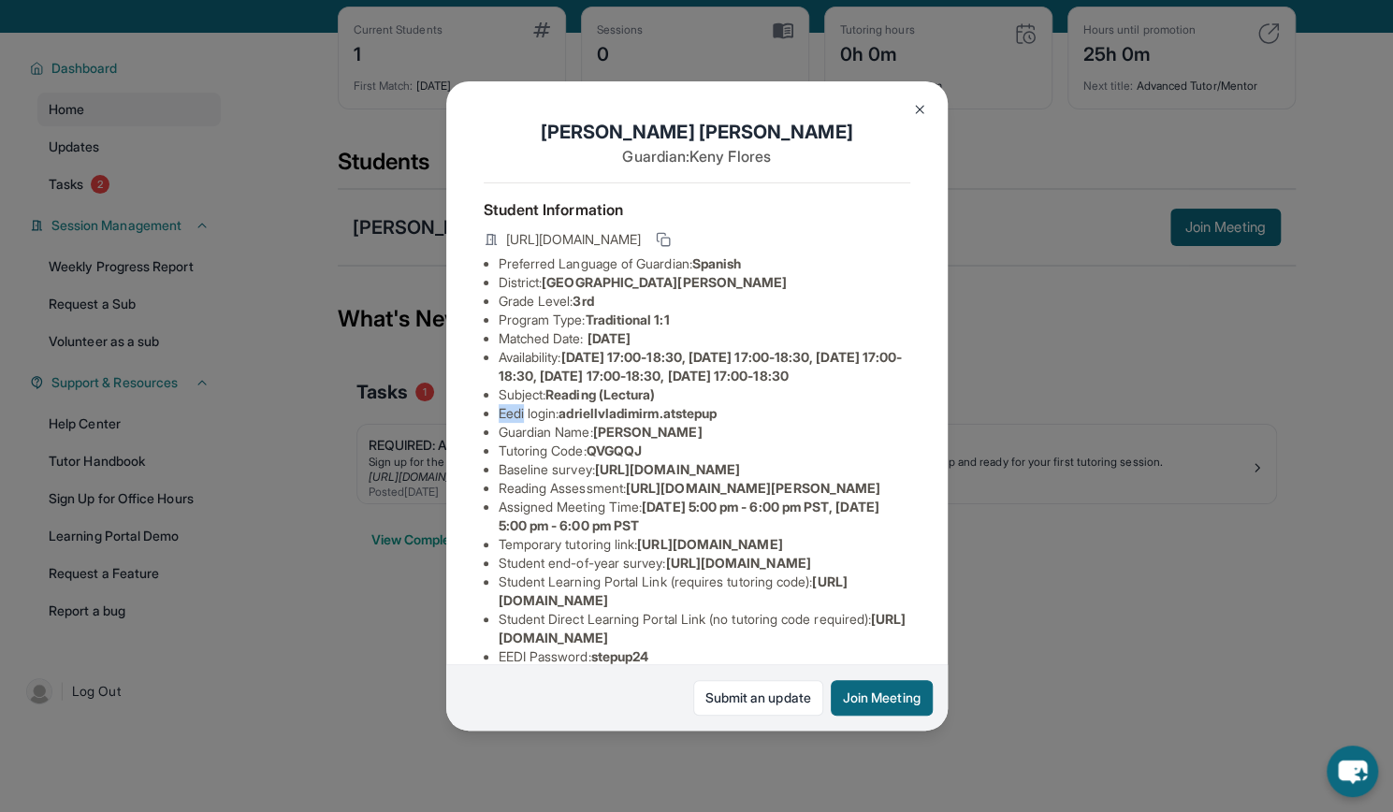
click at [917, 102] on img at bounding box center [919, 109] width 15 height 15
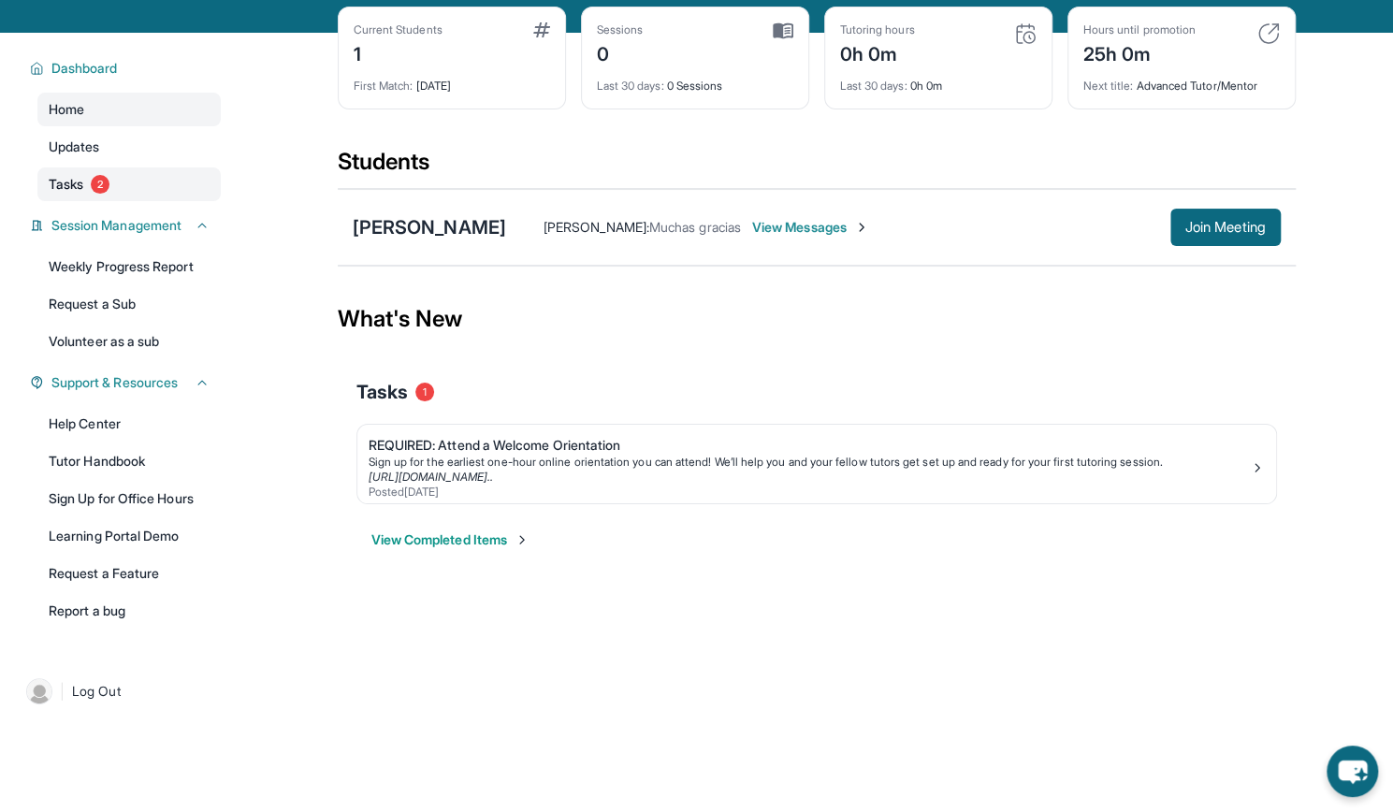
click at [83, 182] on span "Tasks" at bounding box center [66, 184] width 35 height 19
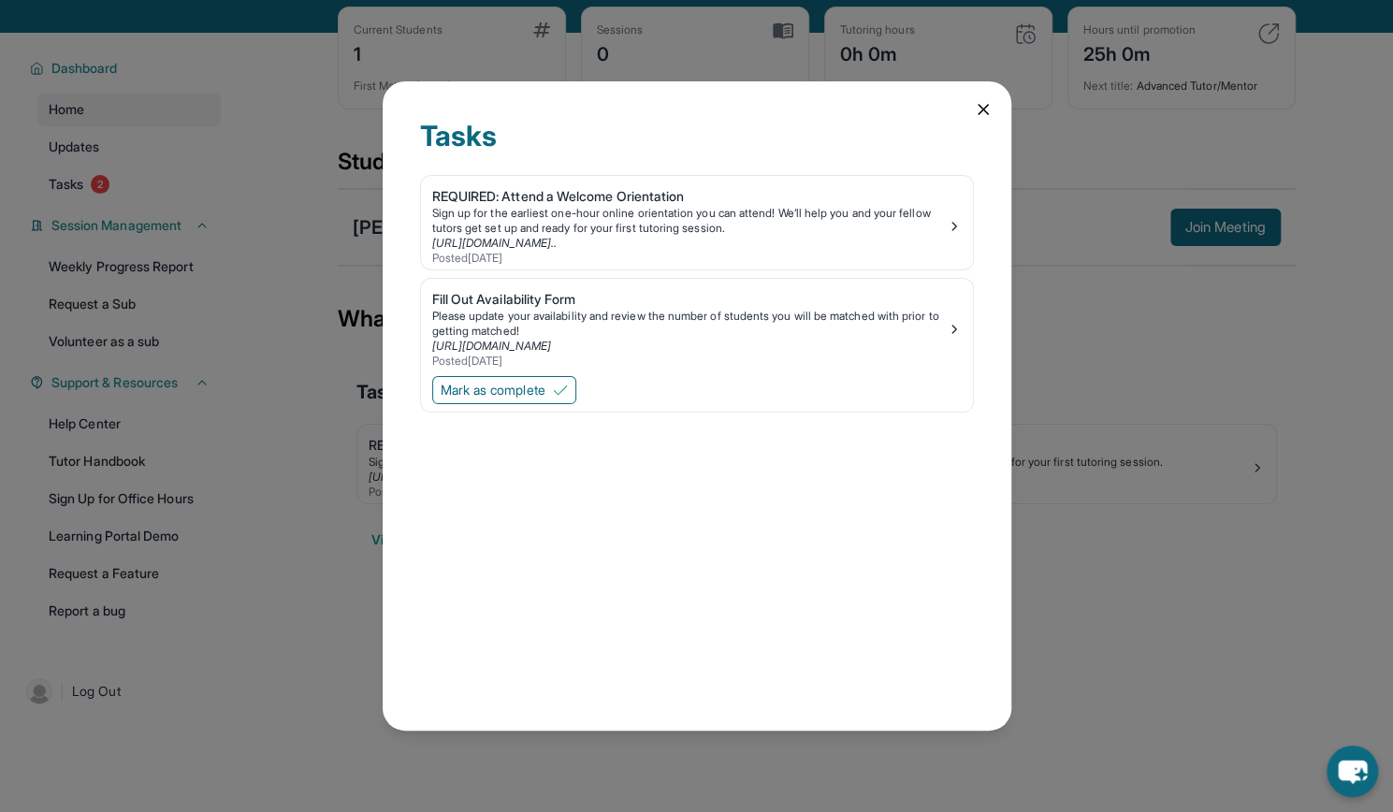
click at [992, 109] on div "Tasks REQUIRED: Attend a Welcome Orientation Sign up for the earliest one-hour …" at bounding box center [697, 405] width 629 height 649
click at [977, 108] on icon at bounding box center [983, 109] width 19 height 19
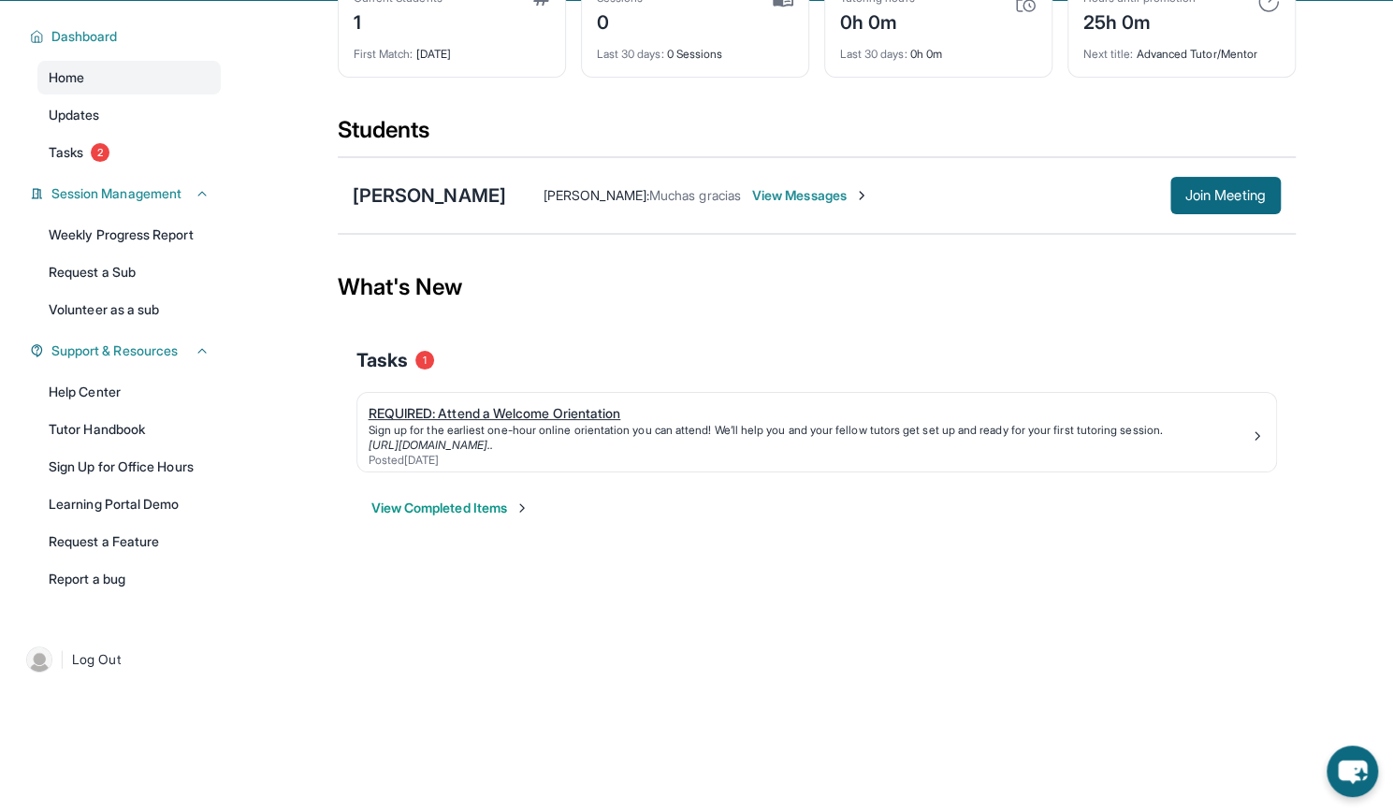
scroll to position [120, 0]
click at [461, 193] on div "Adriell [PERSON_NAME]" at bounding box center [429, 194] width 153 height 26
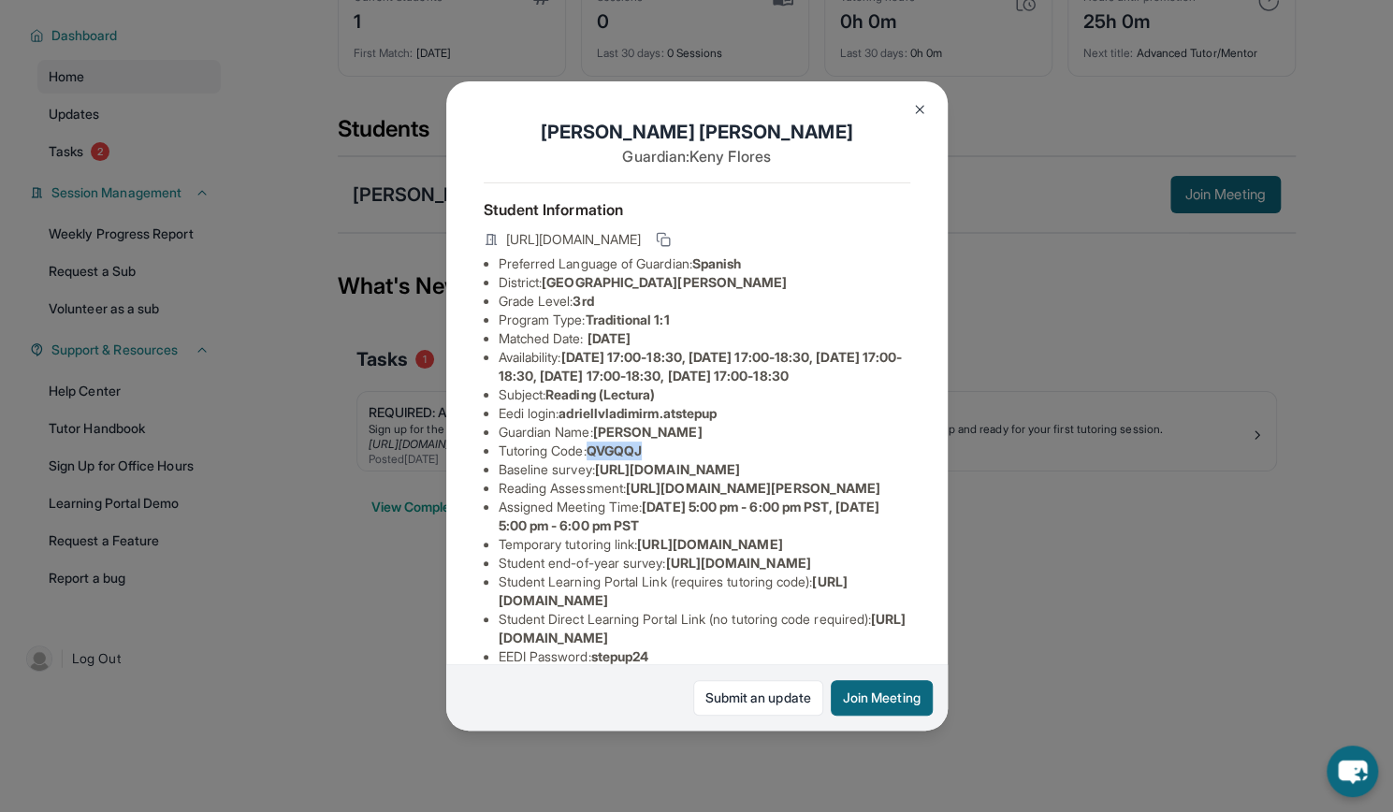
drag, startPoint x: 657, startPoint y: 483, endPoint x: 593, endPoint y: 484, distance: 63.6
click at [593, 460] on li "Tutoring Code : QVGQQJ" at bounding box center [704, 450] width 412 height 19
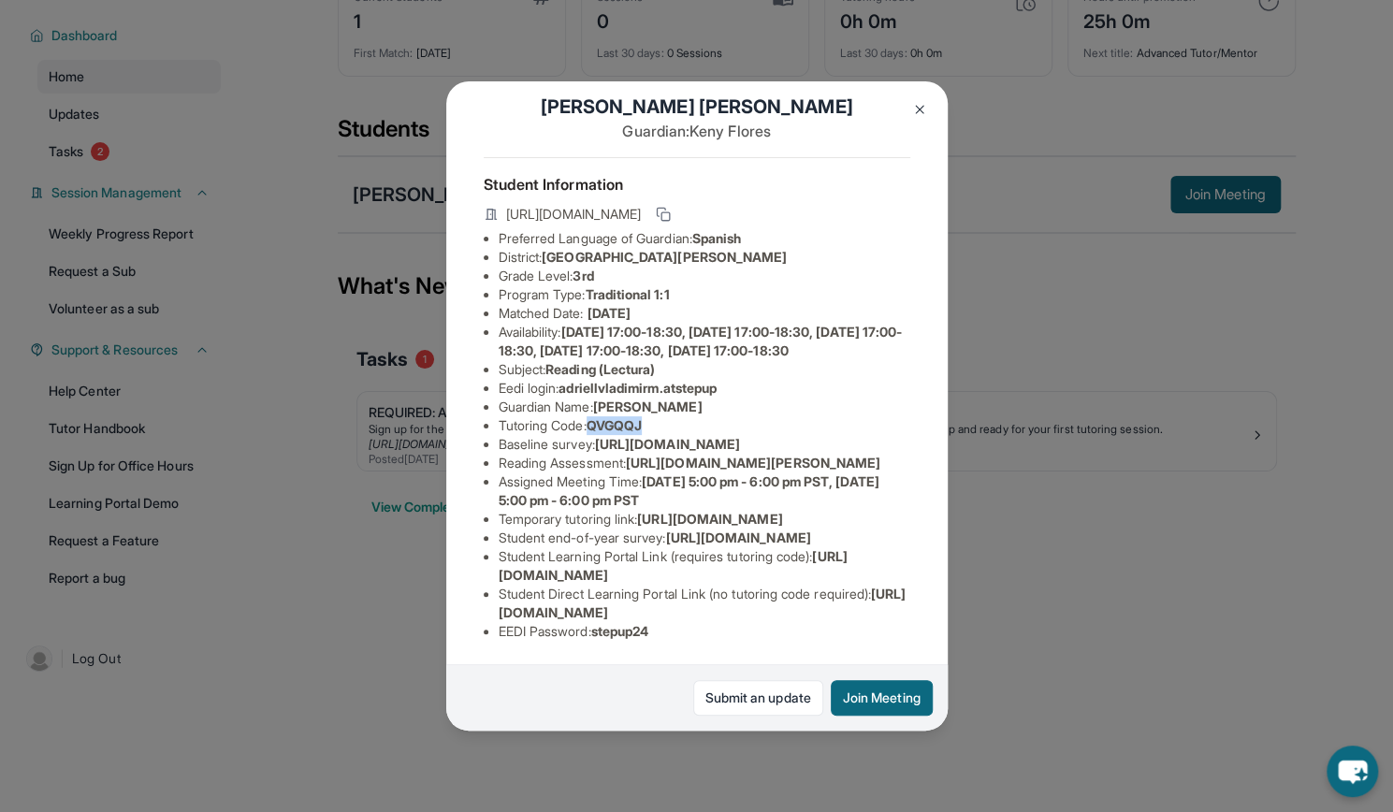
scroll to position [278, 0]
click at [670, 604] on span "https://student-portal.stepuptutoring.org/student/QVGQQJ" at bounding box center [702, 602] width 408 height 35
drag, startPoint x: 670, startPoint y: 614, endPoint x: 600, endPoint y: 622, distance: 70.6
click at [600, 622] on li "EEDI Password : stepup24" at bounding box center [704, 631] width 412 height 19
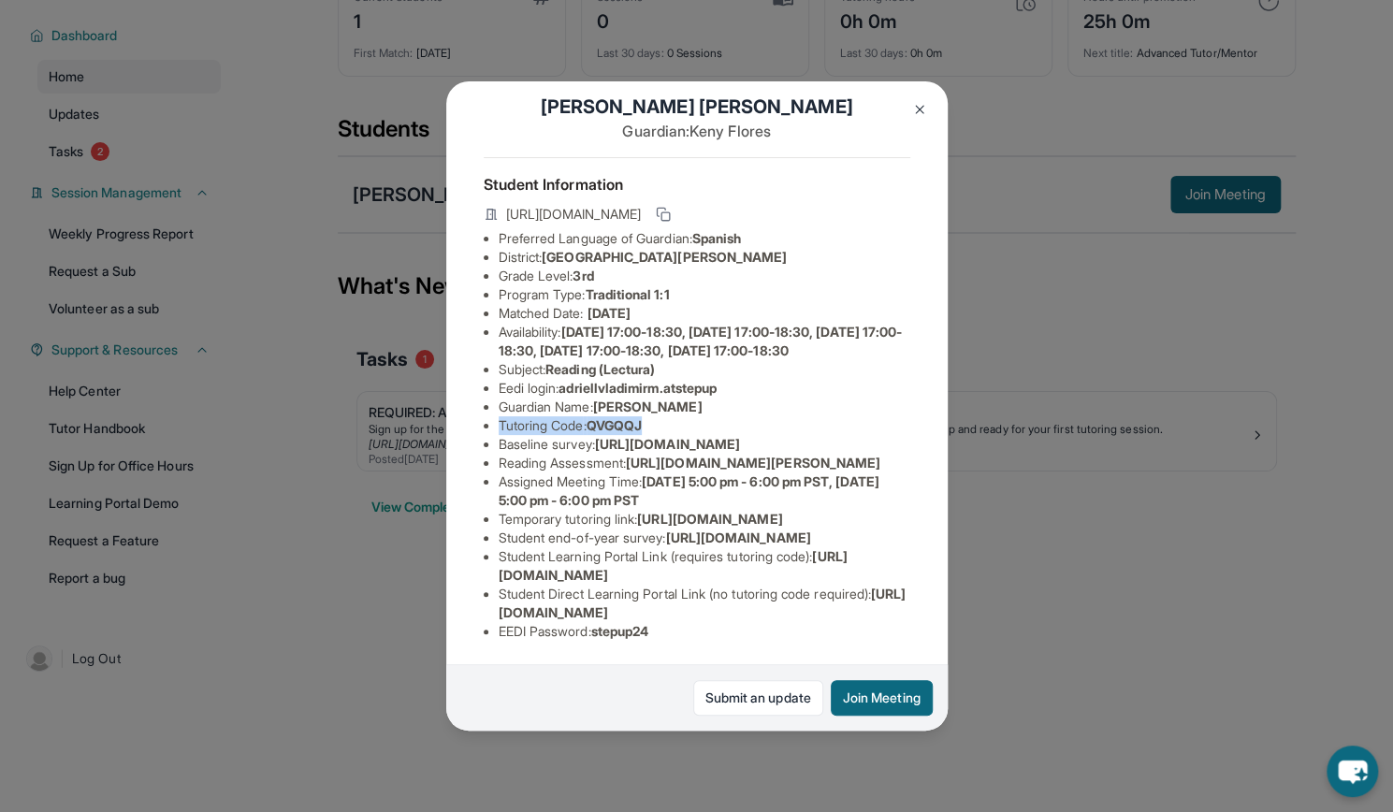
drag, startPoint x: 660, startPoint y: 352, endPoint x: 498, endPoint y: 363, distance: 163.1
click at [498, 363] on ul "Preferred Language of Guardian: Spanish District: San Francisco Unified School …" at bounding box center [697, 435] width 426 height 412
click at [920, 106] on img at bounding box center [919, 109] width 15 height 15
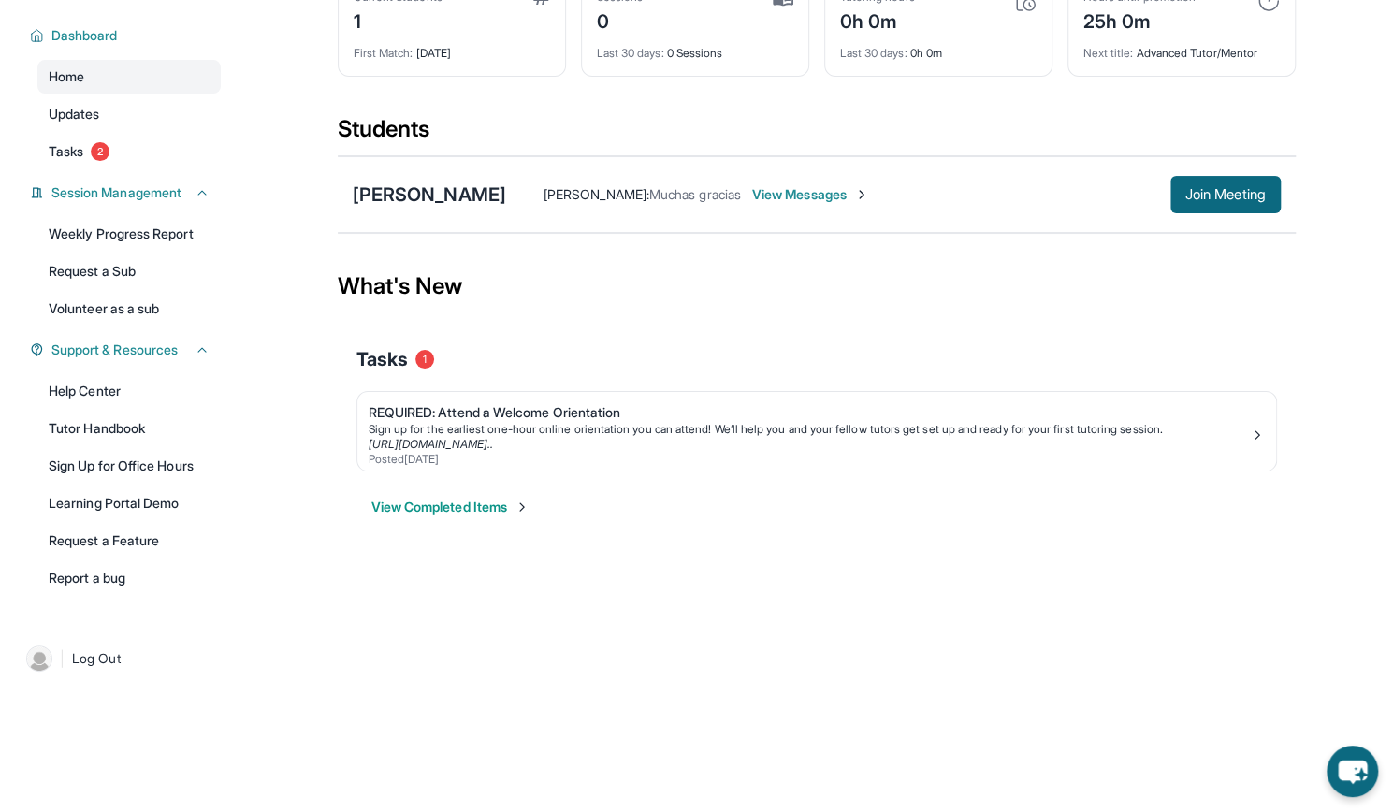
click at [869, 191] on span "View Messages" at bounding box center [810, 194] width 117 height 19
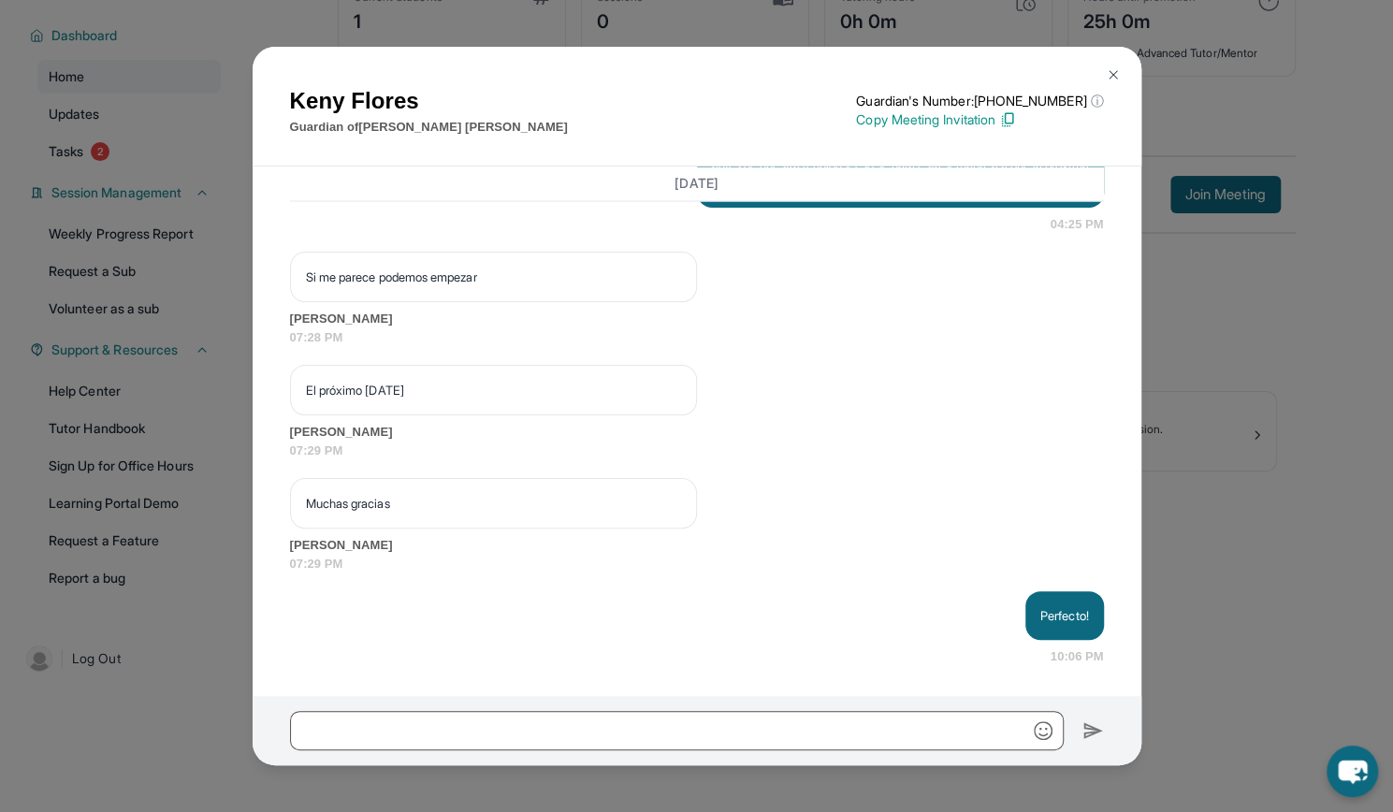
scroll to position [2021, 0]
click at [573, 738] on input "text" at bounding box center [676, 730] width 773 height 39
paste input "**********"
type input "**********"
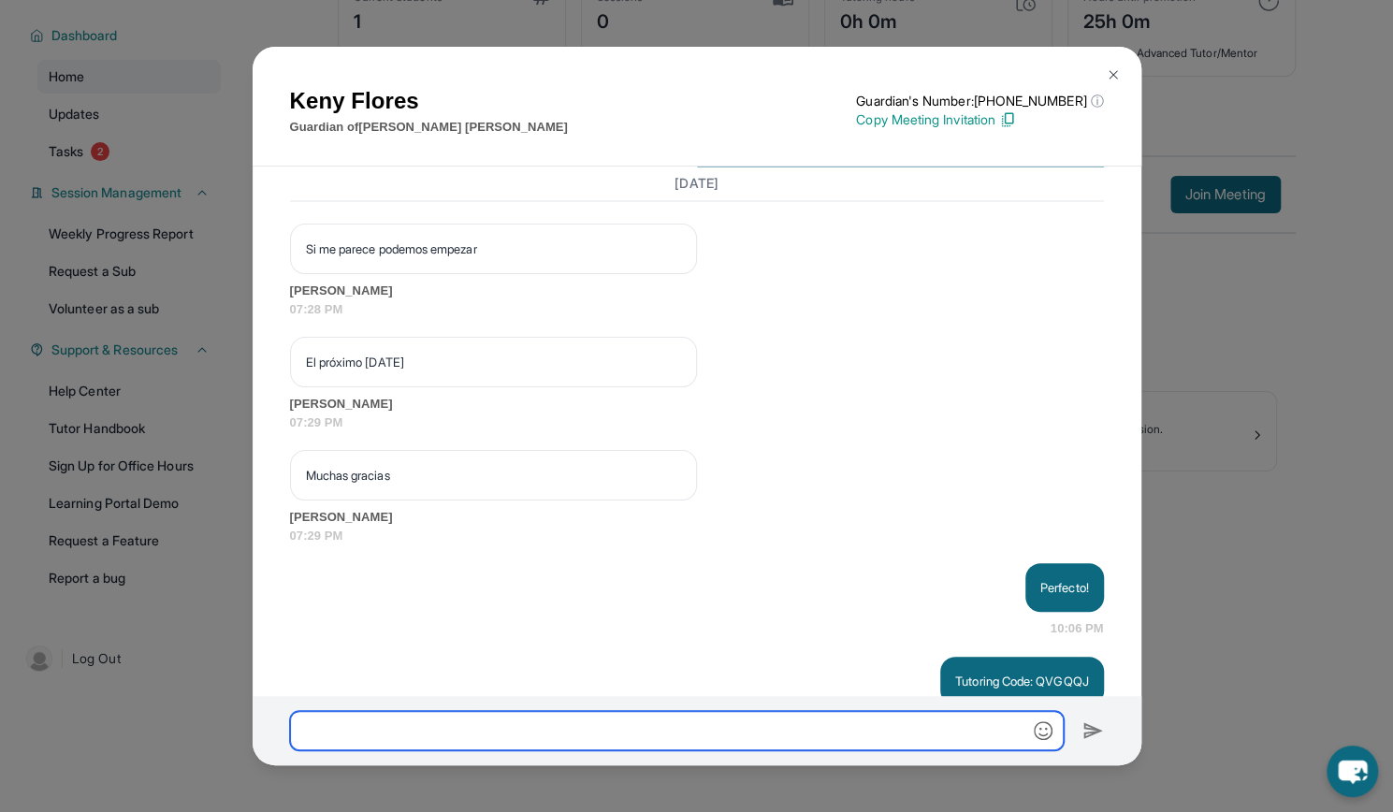
scroll to position [2114, 0]
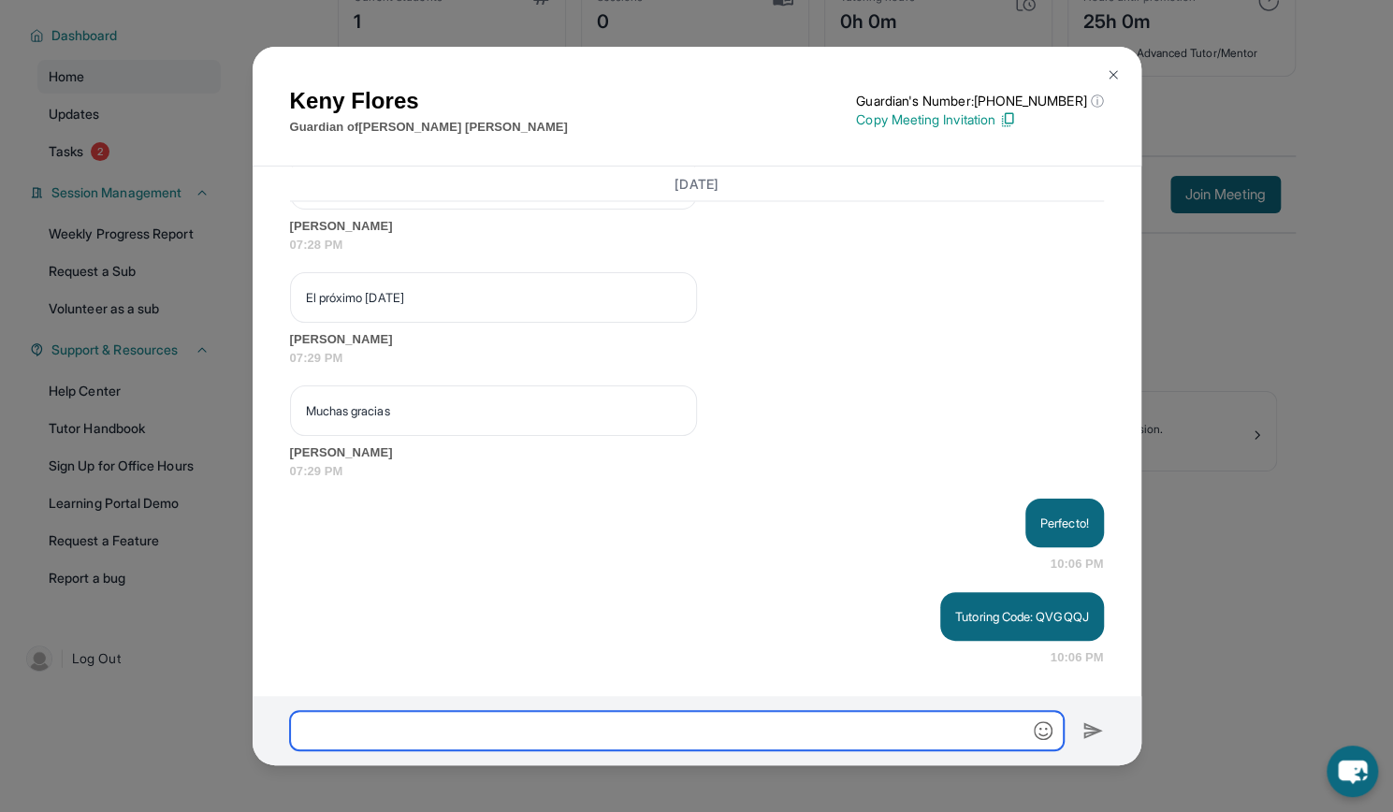
click at [573, 738] on input "text" at bounding box center [676, 730] width 773 height 39
type input "*"
click at [1120, 66] on button at bounding box center [1112, 74] width 37 height 37
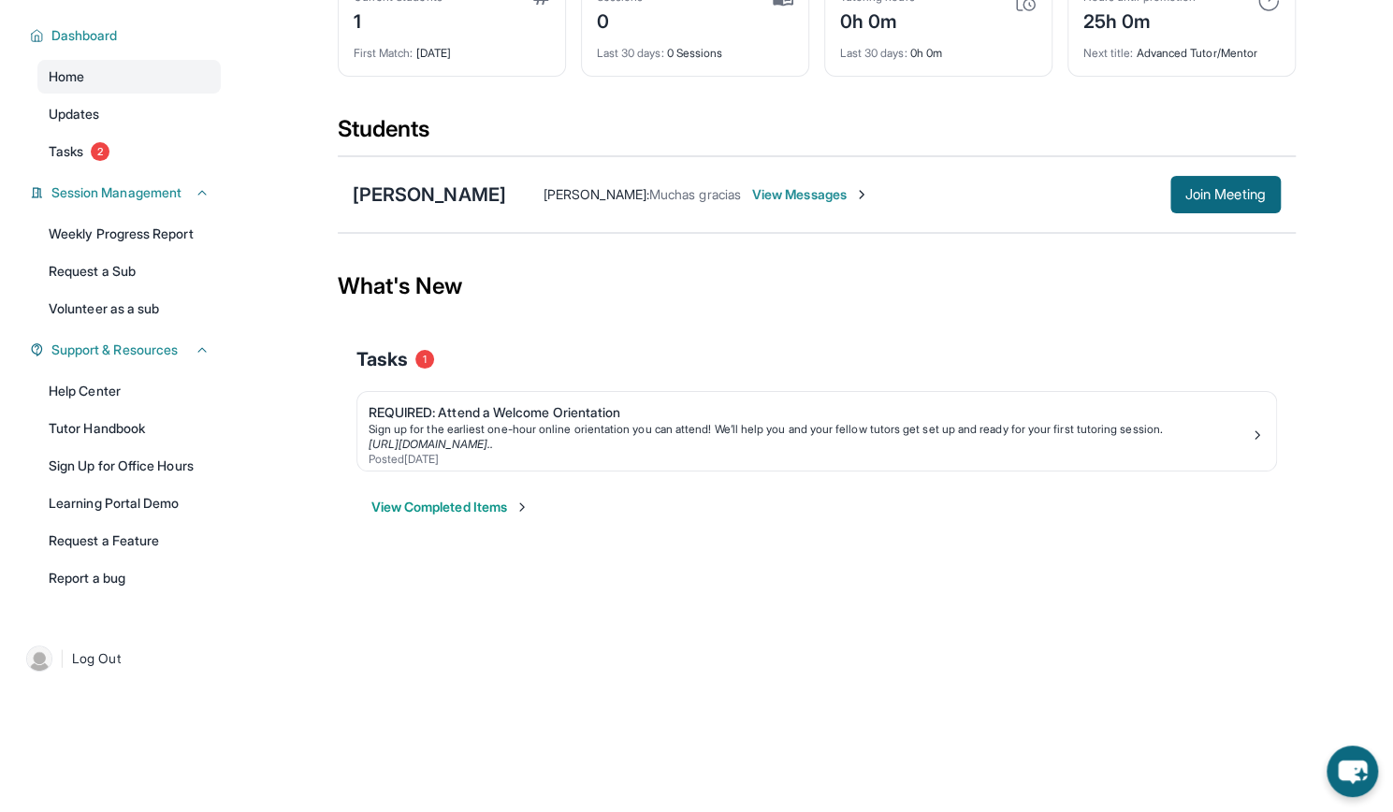
scroll to position [0, 0]
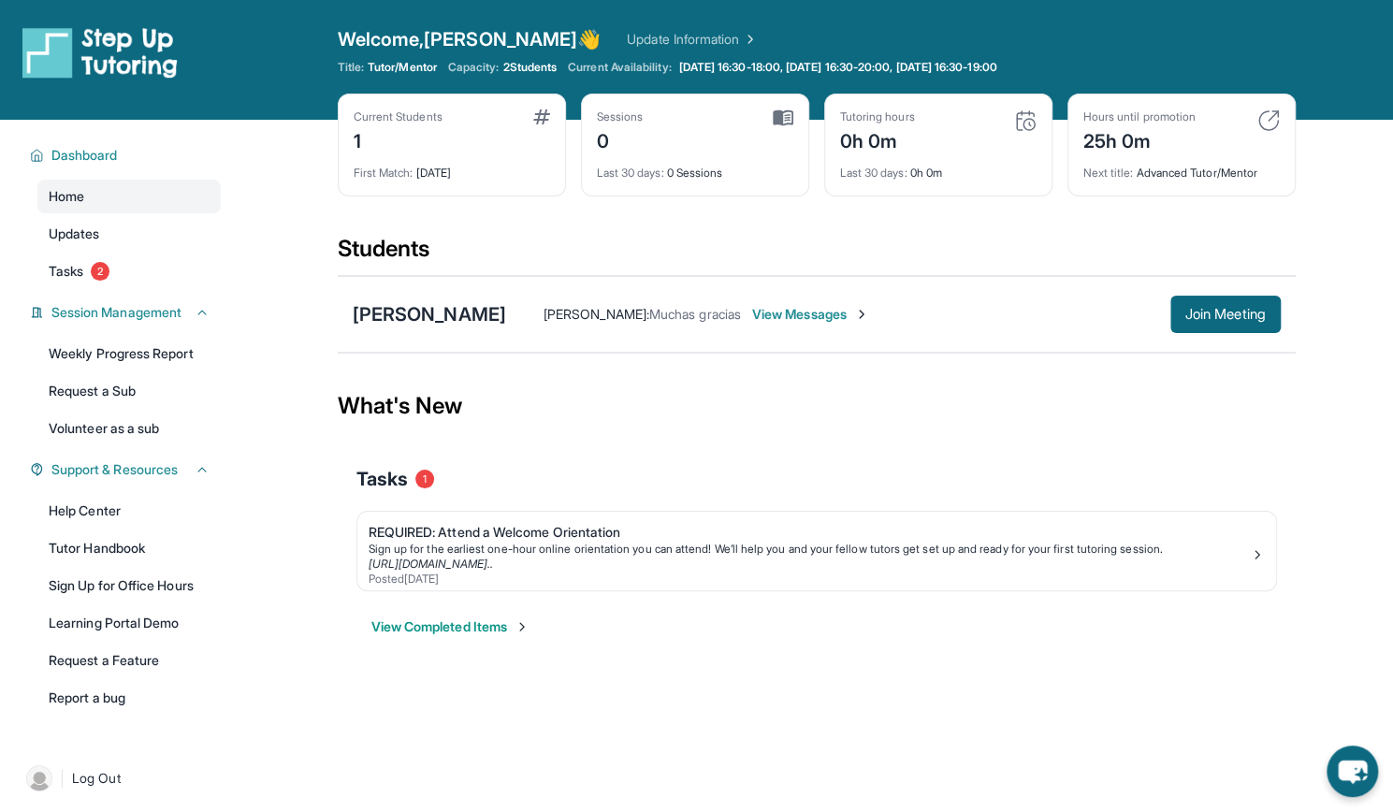
click at [869, 305] on span "View Messages" at bounding box center [810, 314] width 117 height 19
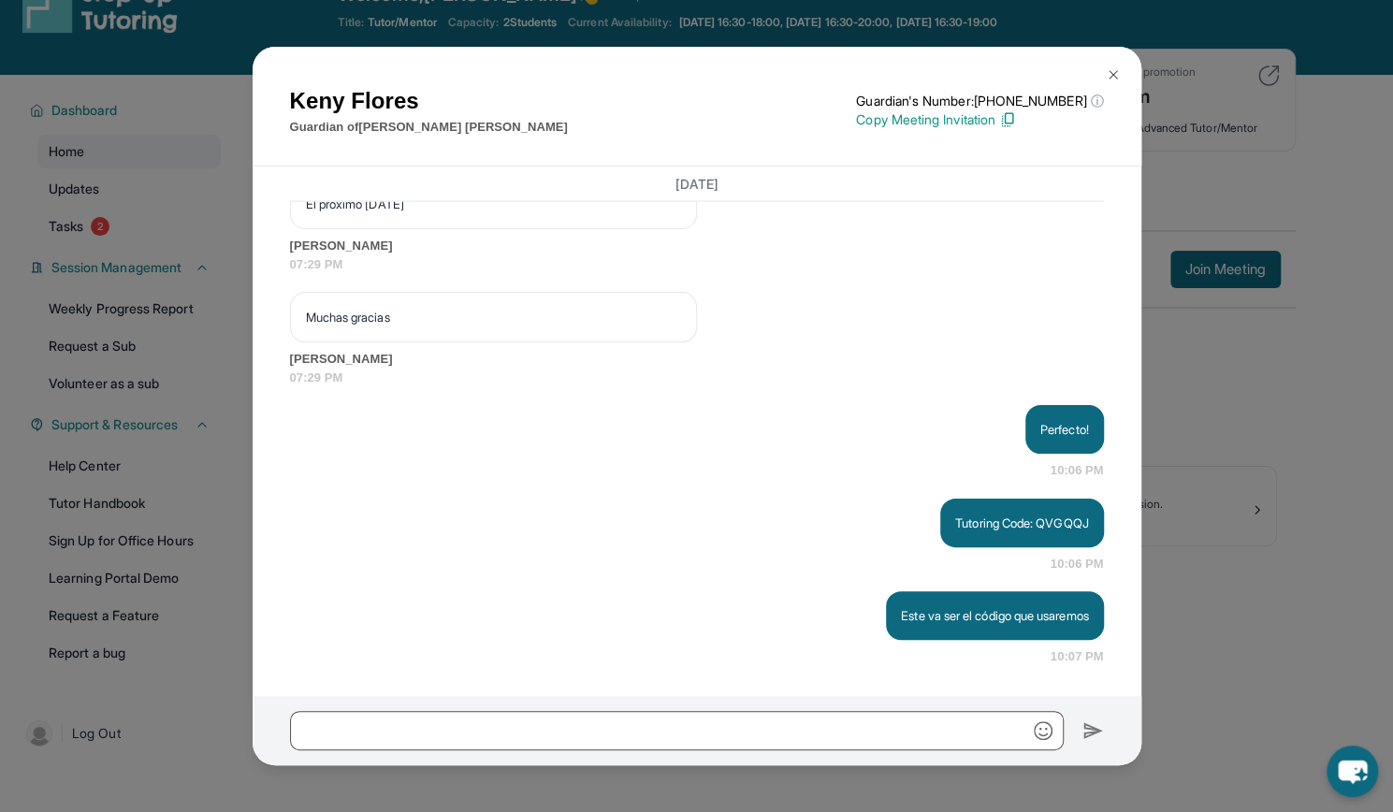
scroll to position [47, 0]
click at [1113, 71] on img at bounding box center [1112, 74] width 15 height 15
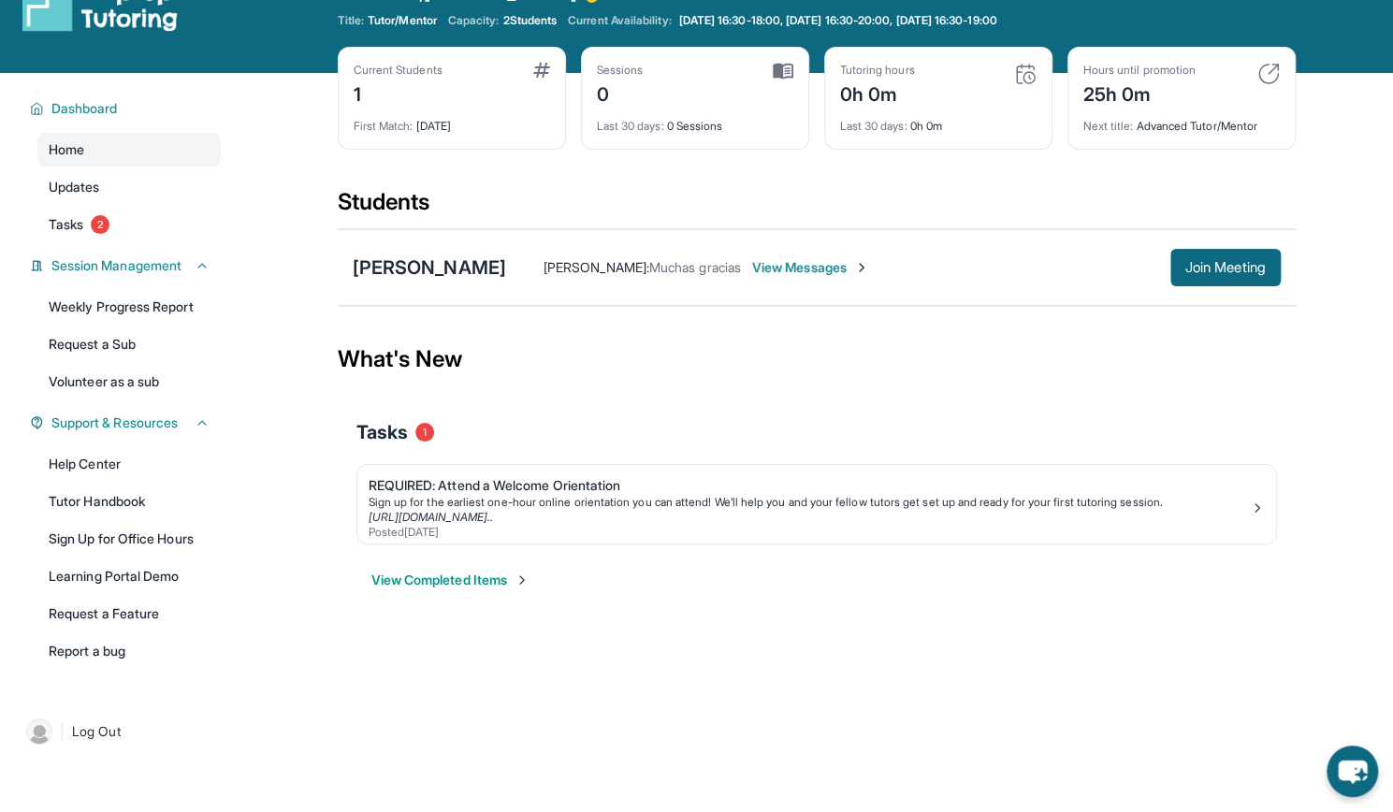
scroll to position [6, 0]
